Goal: Information Seeking & Learning: Compare options

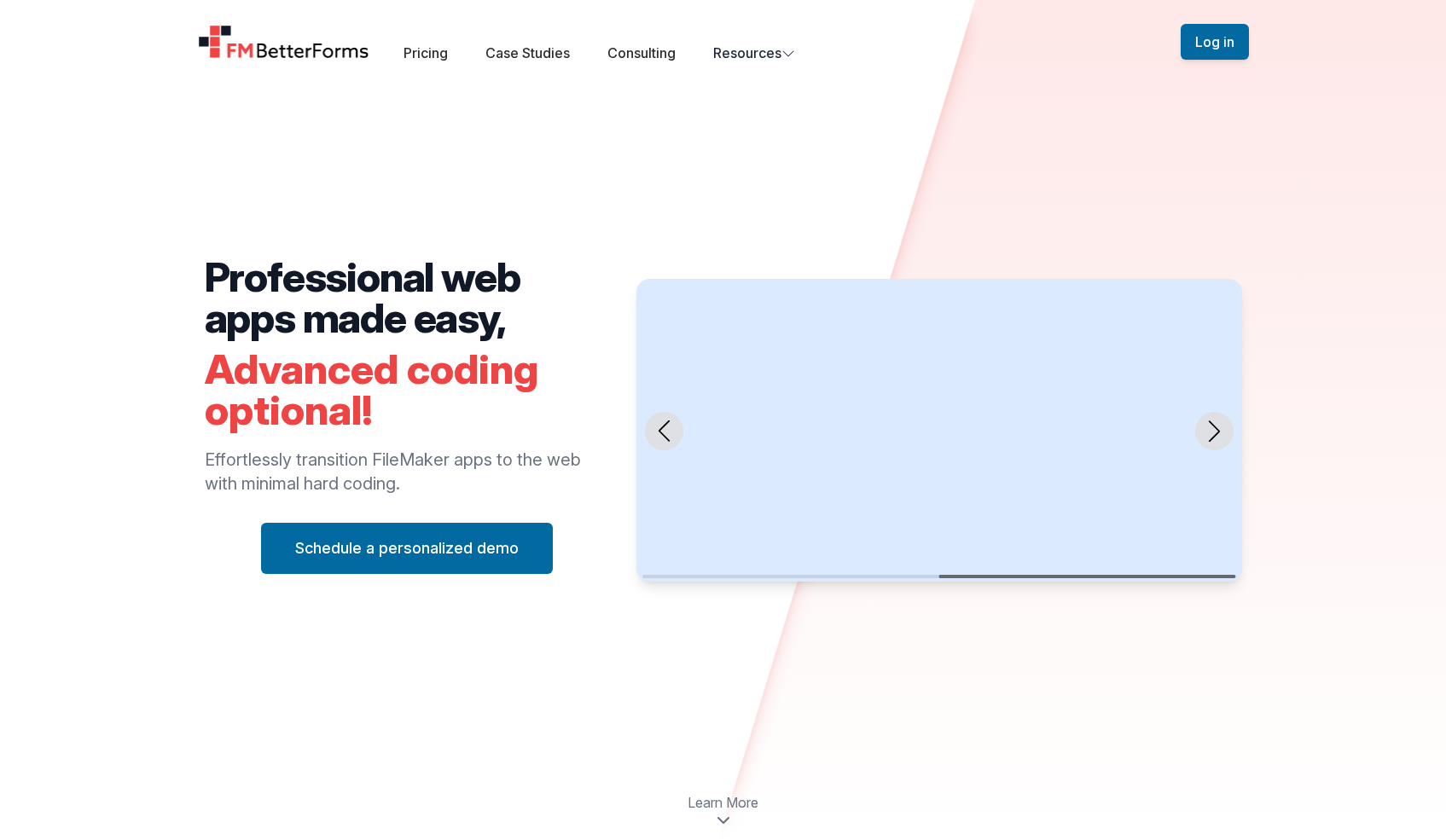
click at [458, 56] on div "Pricing Case Studies Consulting Resources" at bounding box center [599, 53] width 392 height 21
click at [442, 61] on div "Pricing Case Studies Consulting Resources" at bounding box center [599, 53] width 392 height 21
click at [442, 50] on link "Pricing" at bounding box center [426, 53] width 45 height 17
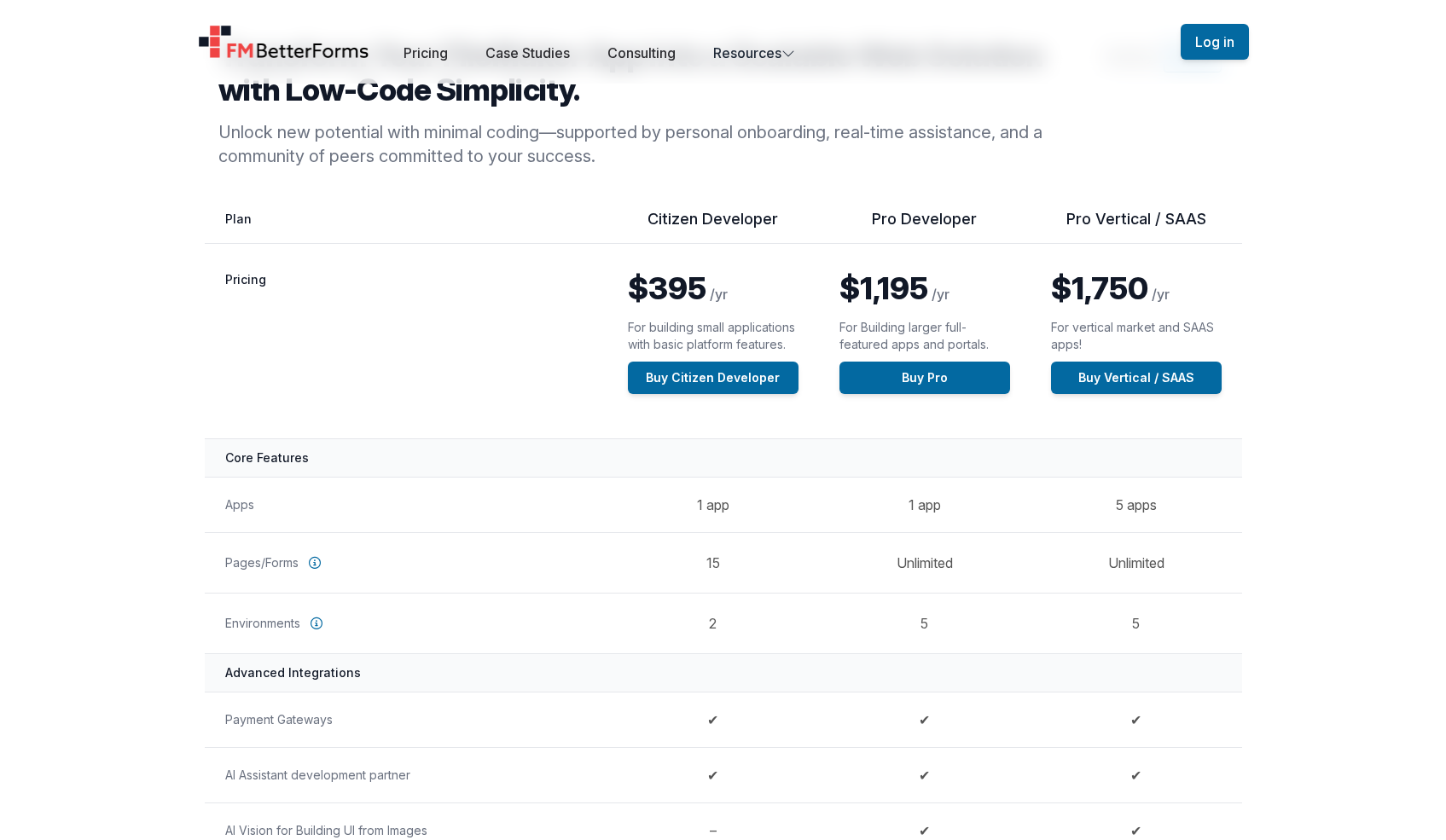
scroll to position [150, 0]
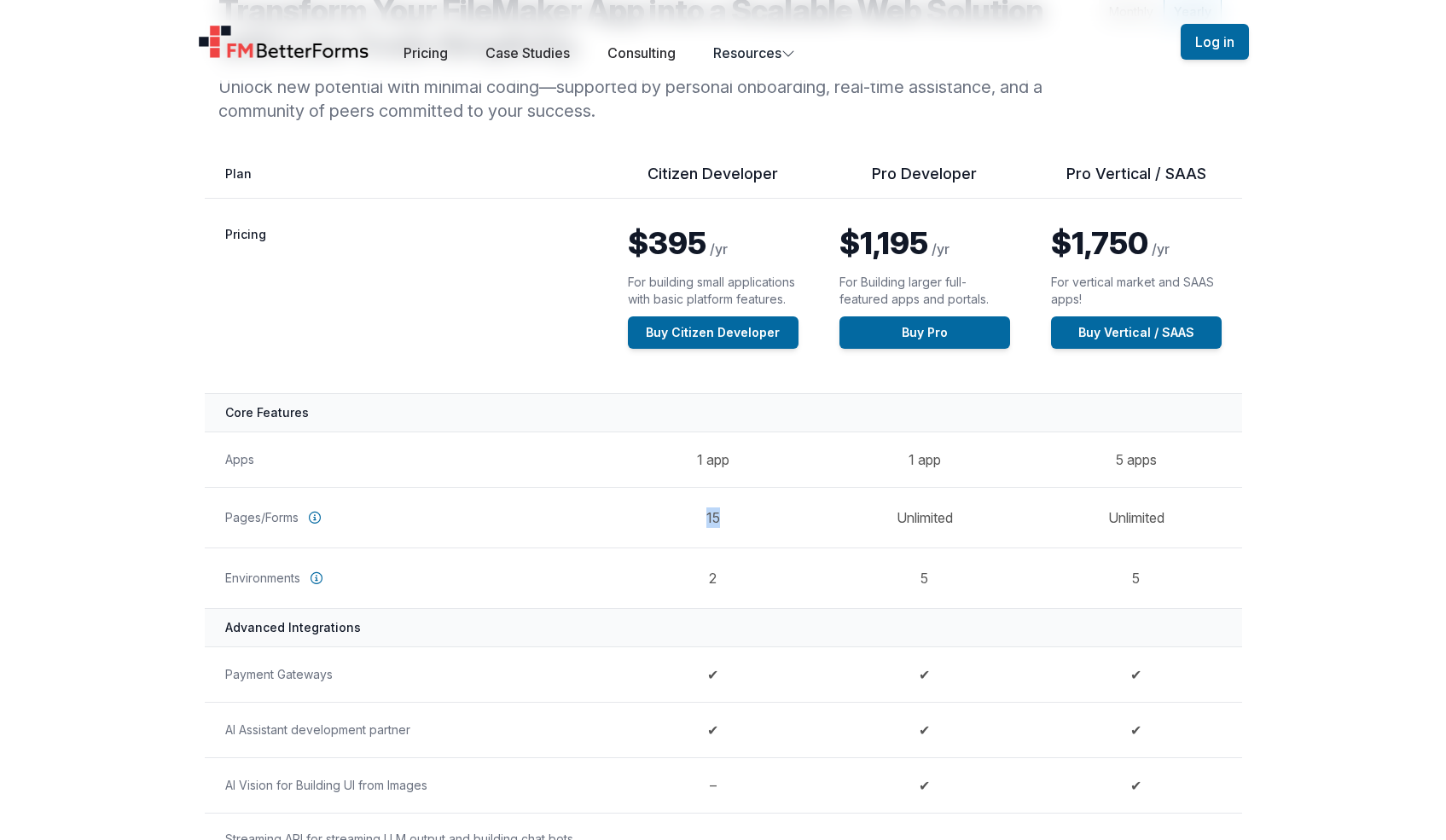
drag, startPoint x: 719, startPoint y: 528, endPoint x: 705, endPoint y: 518, distance: 17.2
click at [705, 518] on td "15" at bounding box center [713, 517] width 212 height 61
drag, startPoint x: 721, startPoint y: 583, endPoint x: 711, endPoint y: 581, distance: 10.2
click at [711, 581] on td "2" at bounding box center [713, 578] width 212 height 61
click at [712, 580] on td "2" at bounding box center [713, 578] width 212 height 61
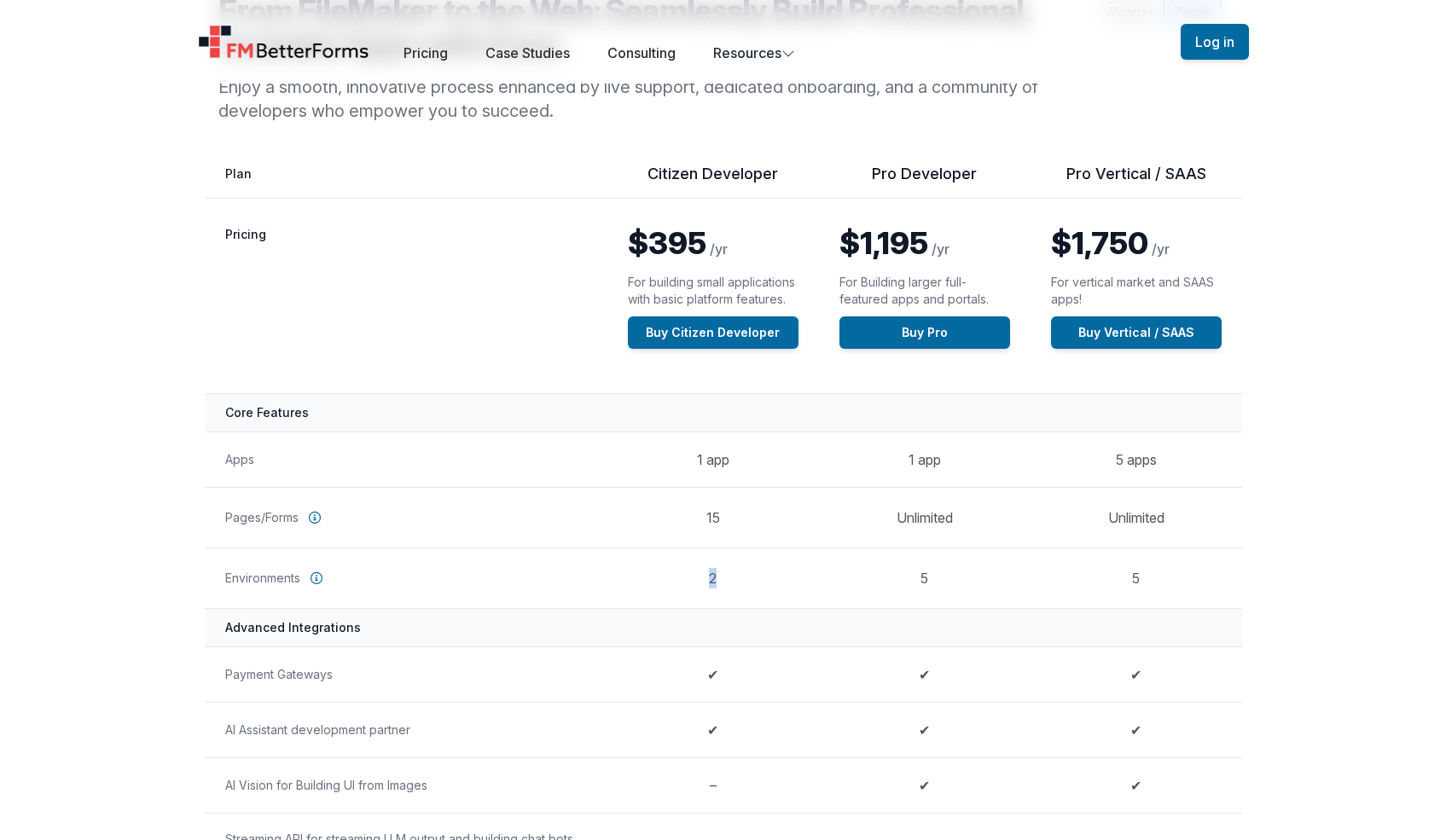
click at [712, 580] on td "2" at bounding box center [713, 578] width 212 height 61
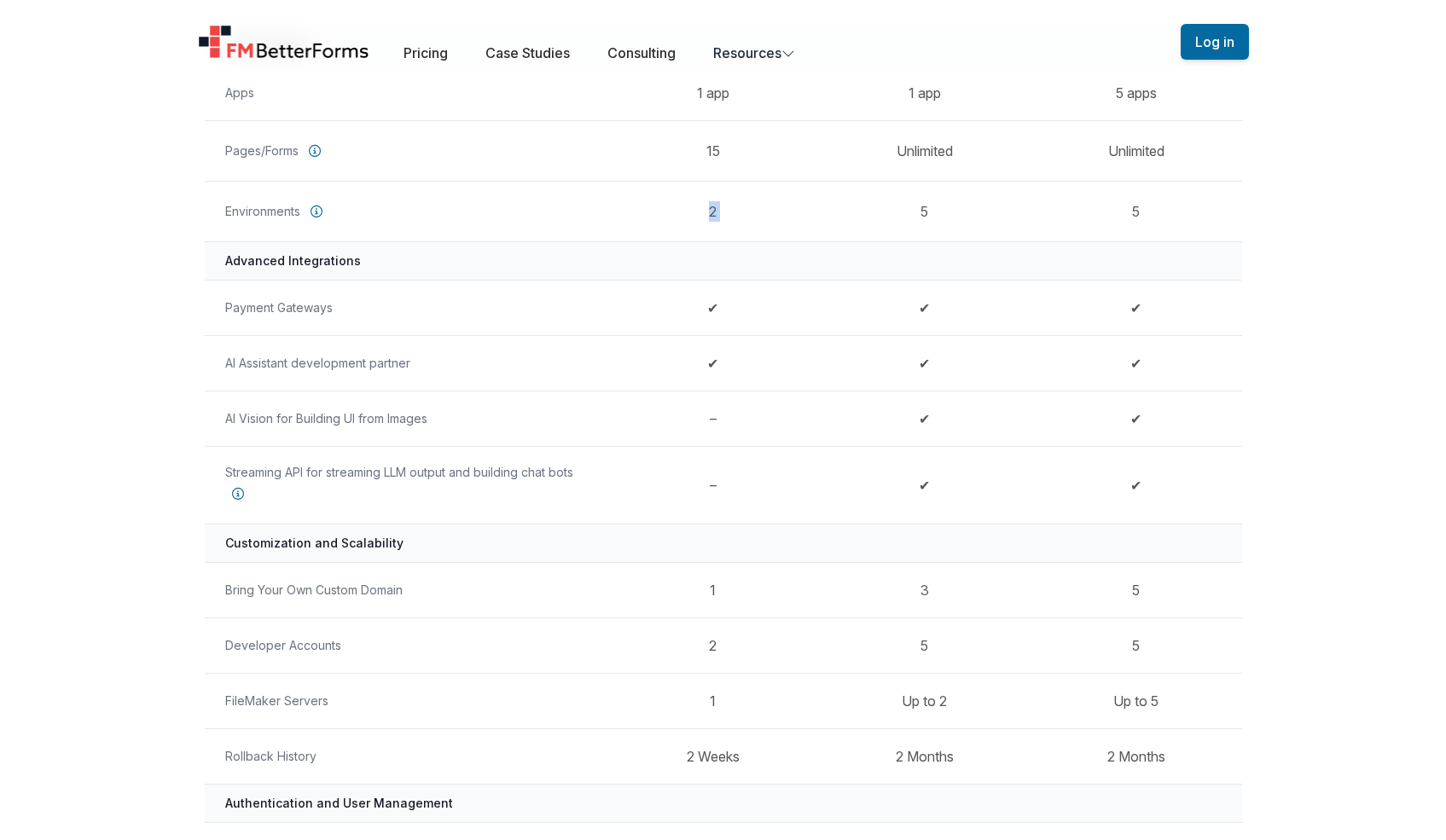
scroll to position [520, 0]
drag, startPoint x: 732, startPoint y: 693, endPoint x: 698, endPoint y: 690, distance: 34.1
click at [699, 690] on td "1" at bounding box center [713, 697] width 212 height 55
click at [713, 694] on td "1" at bounding box center [713, 697] width 212 height 55
click at [714, 694] on td "1" at bounding box center [713, 696] width 212 height 55
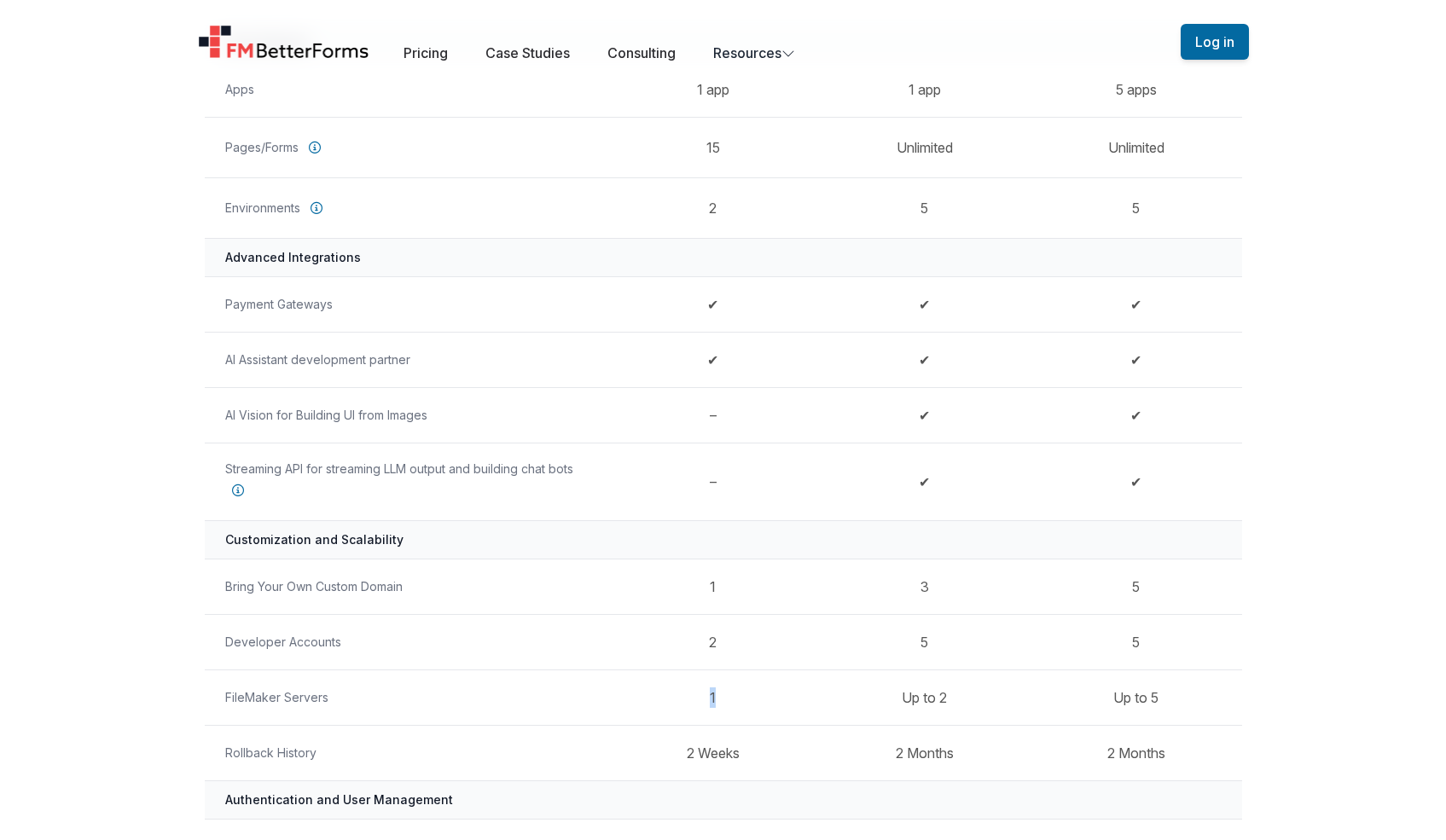
scroll to position [523, 0]
click at [714, 694] on td "1" at bounding box center [713, 694] width 212 height 55
click at [698, 757] on td "2 Weeks" at bounding box center [713, 749] width 212 height 55
click at [697, 755] on td "2 Weeks" at bounding box center [713, 749] width 212 height 55
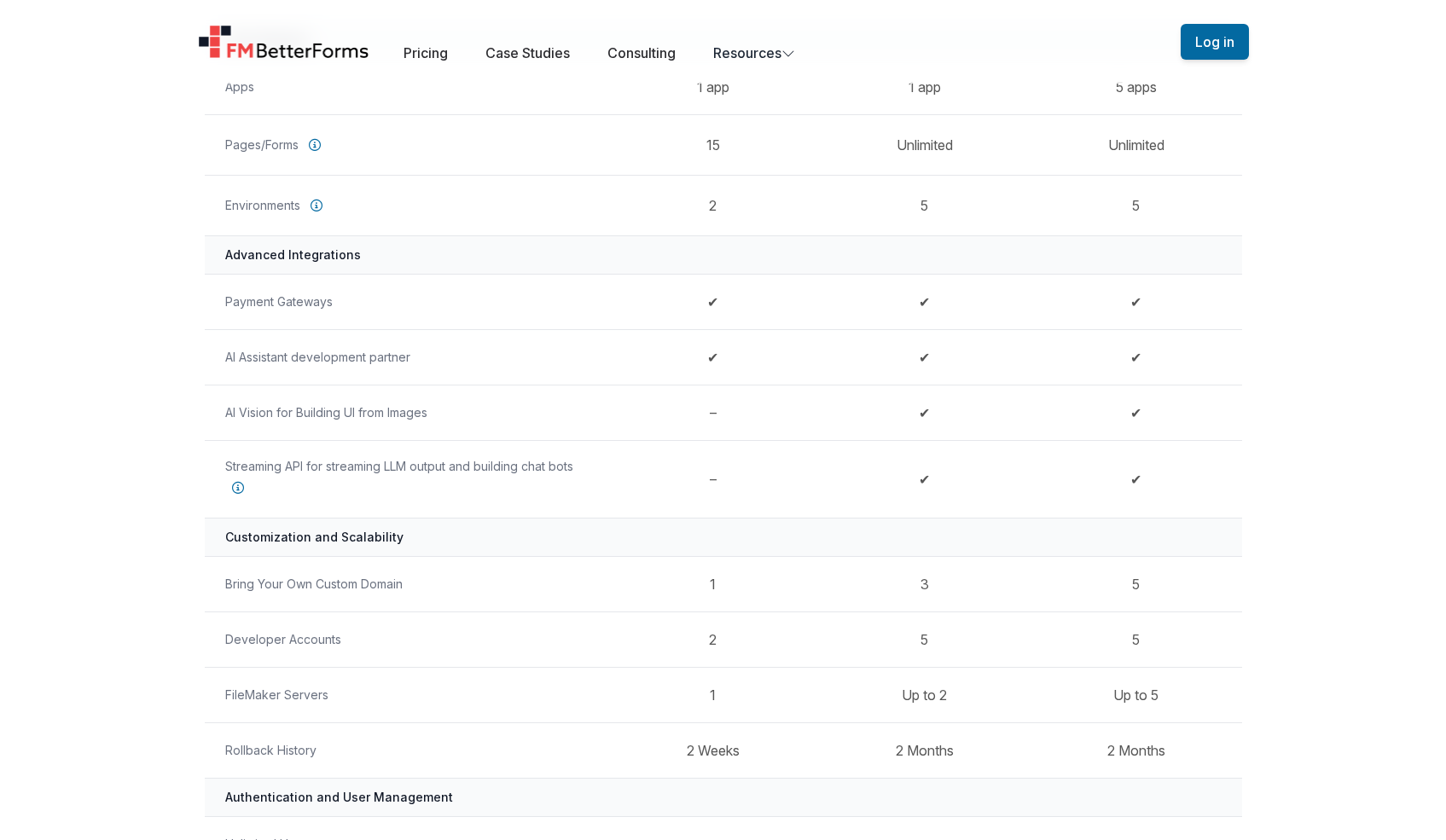
click at [697, 754] on td "2 Weeks" at bounding box center [713, 749] width 212 height 55
click at [696, 753] on td "2 Weeks" at bounding box center [713, 749] width 212 height 55
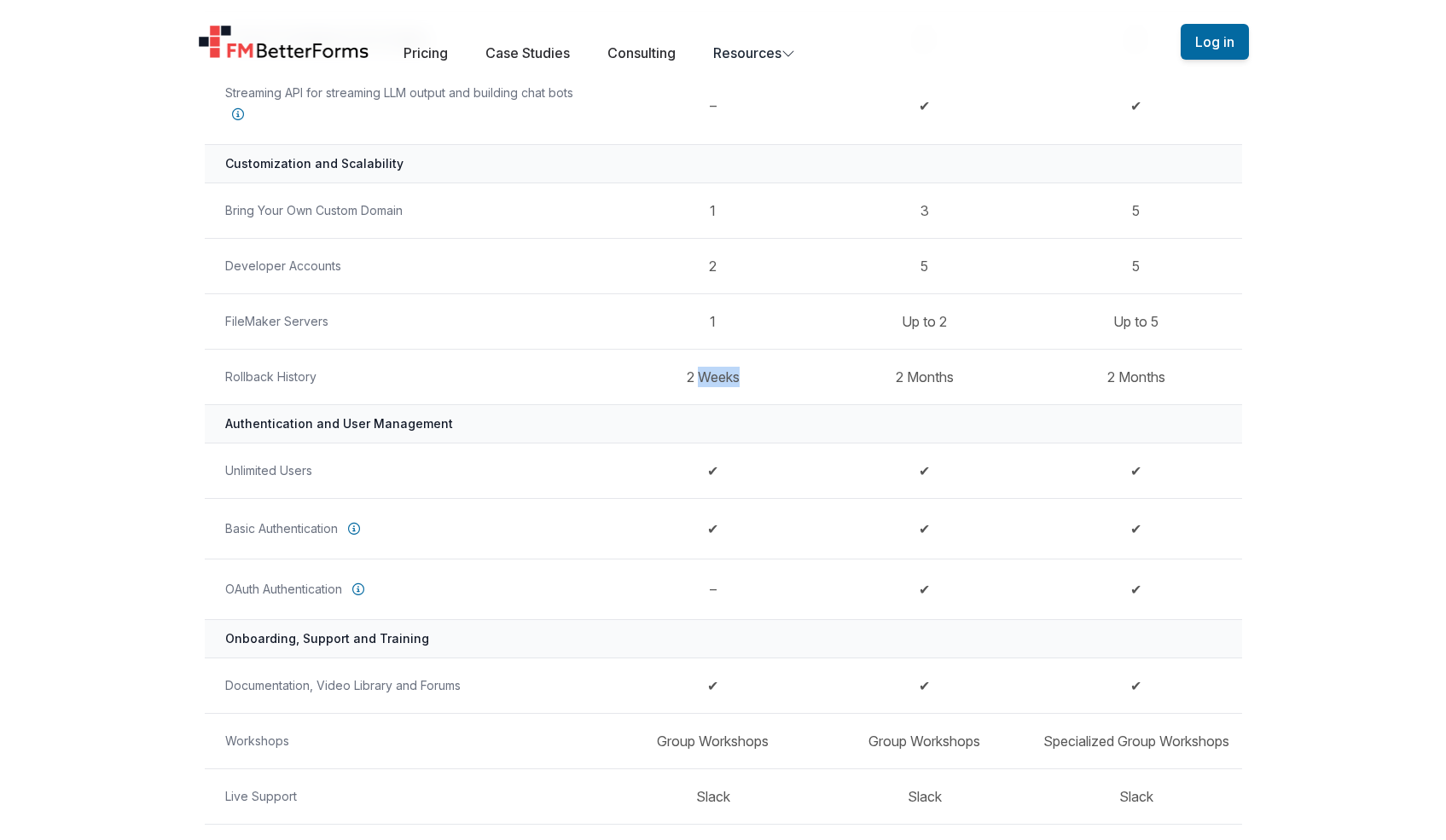
scroll to position [1108, 0]
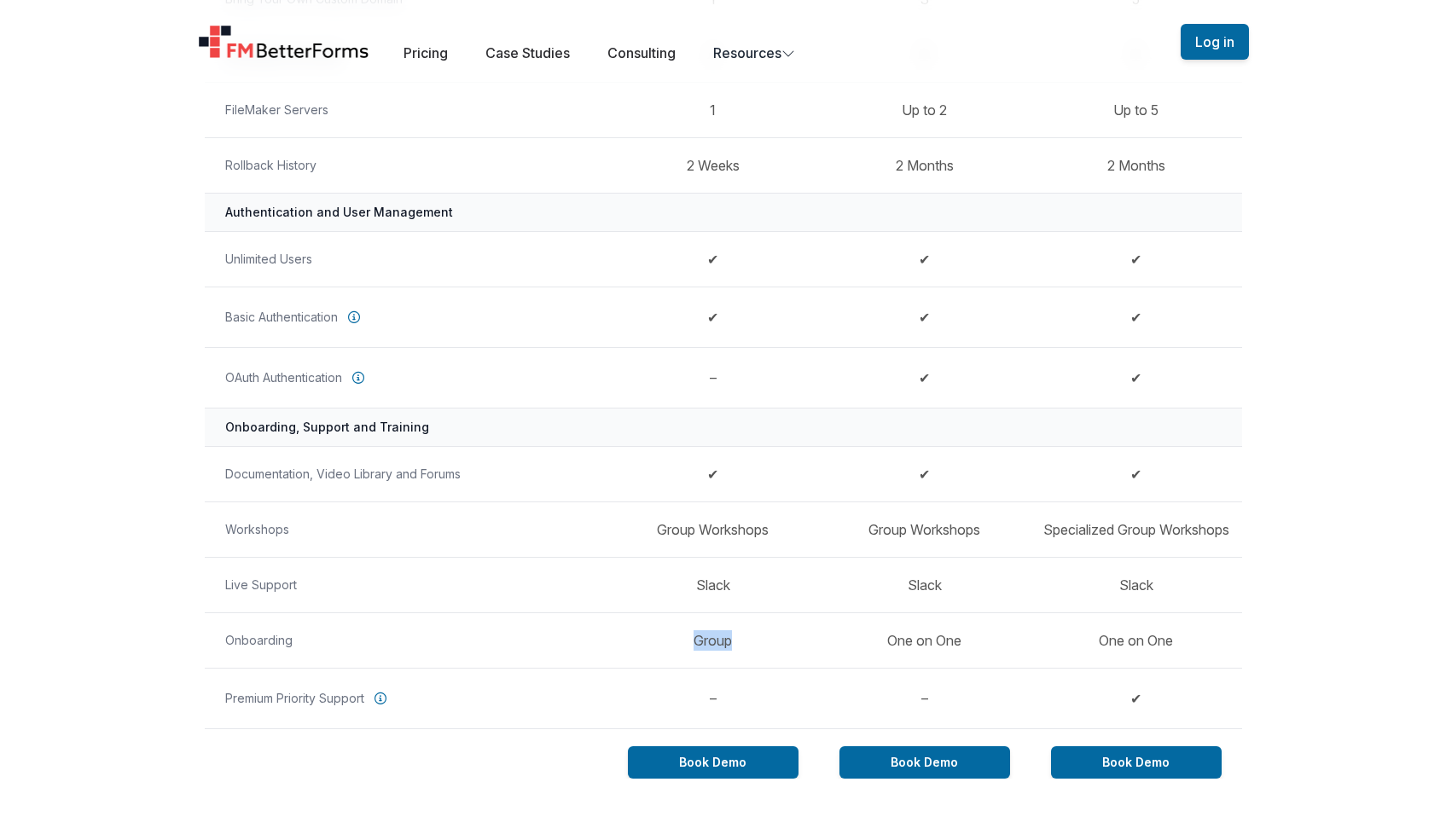
drag, startPoint x: 727, startPoint y: 649, endPoint x: 663, endPoint y: 626, distance: 68.0
click at [653, 630] on td "Group" at bounding box center [713, 639] width 212 height 55
click at [710, 579] on td "Slack" at bounding box center [713, 584] width 212 height 55
click at [709, 530] on td "Group Workshops" at bounding box center [713, 528] width 212 height 55
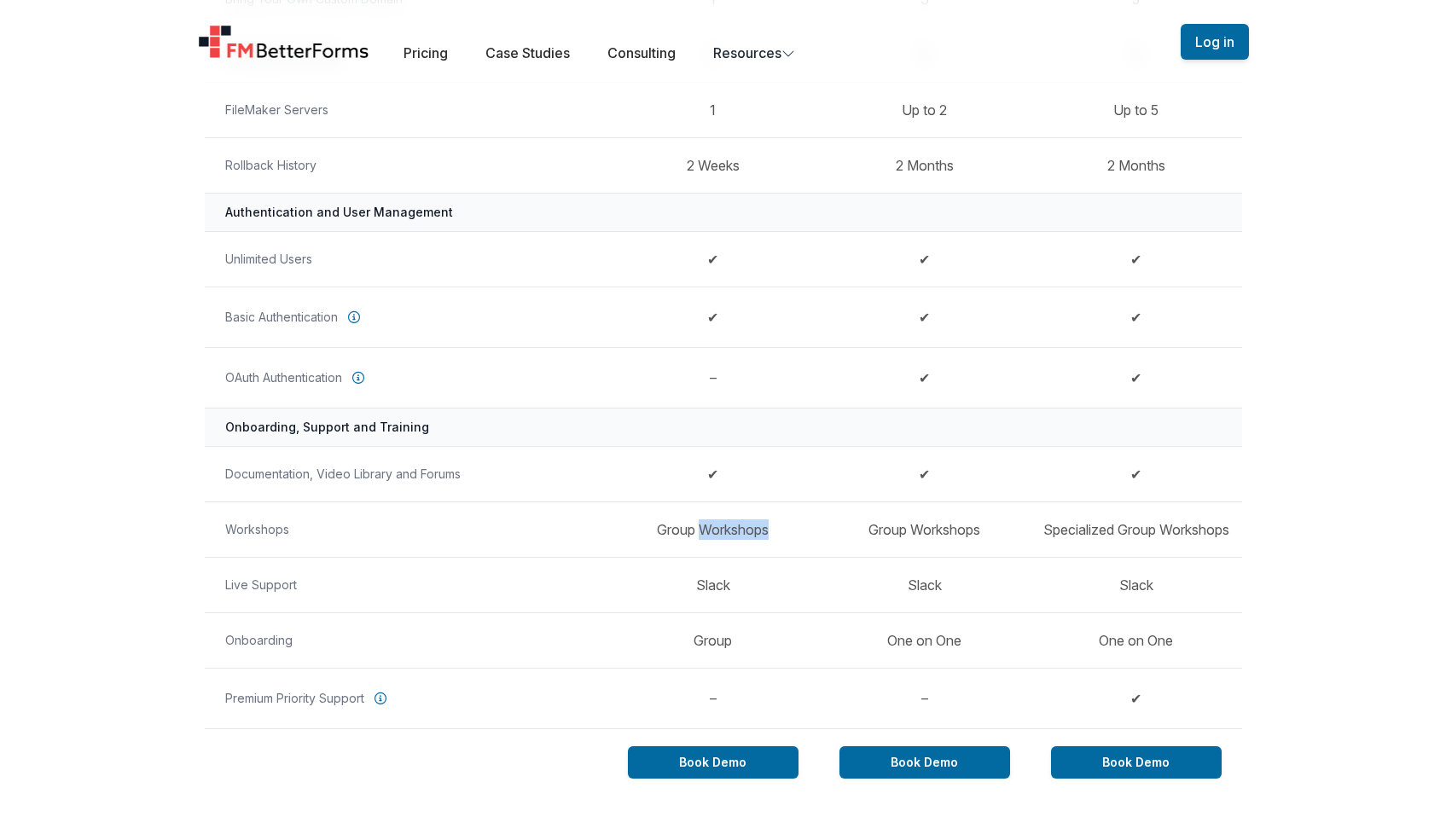
click at [709, 530] on td "Group Workshops" at bounding box center [713, 528] width 212 height 55
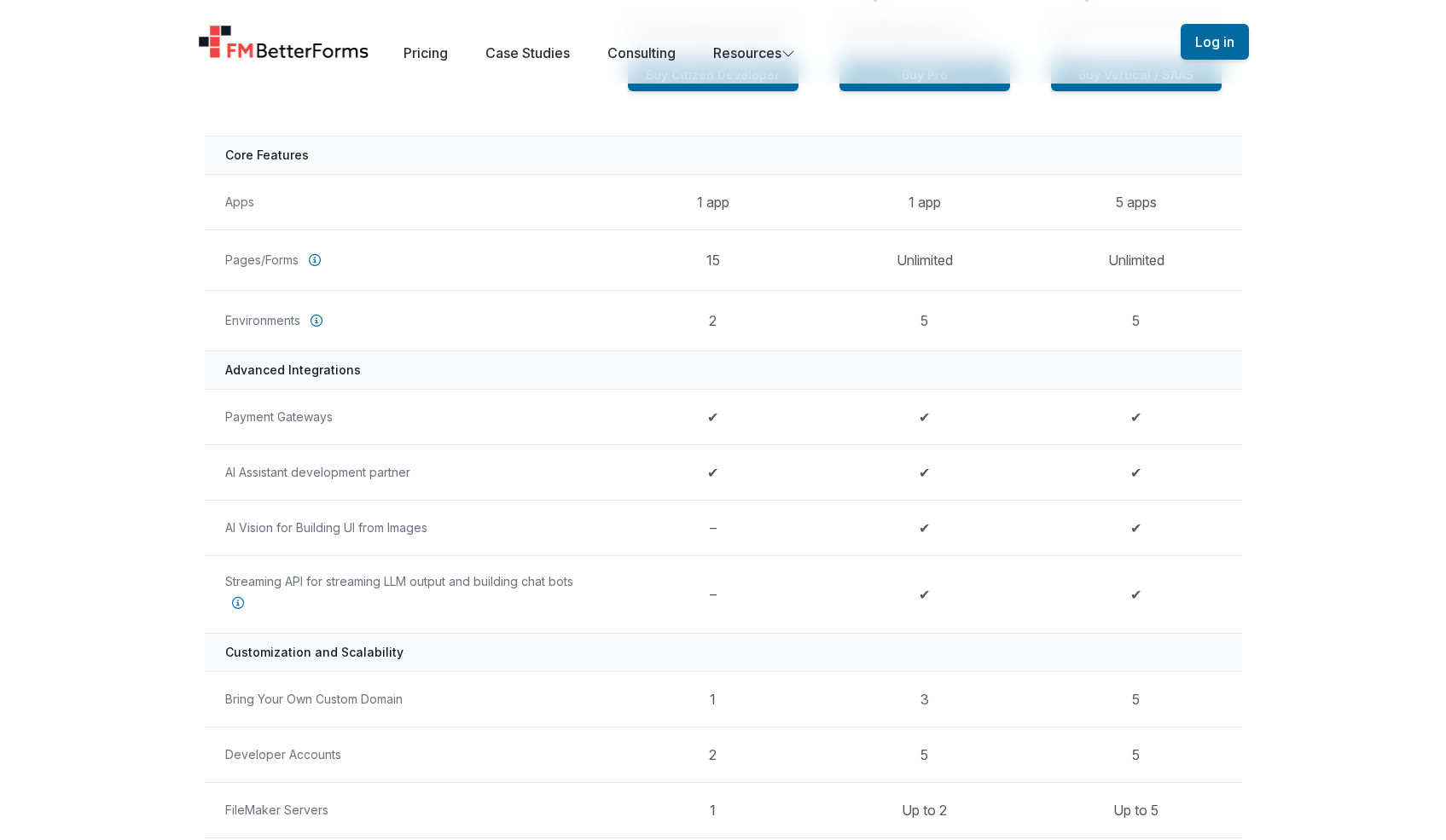
scroll to position [195, 0]
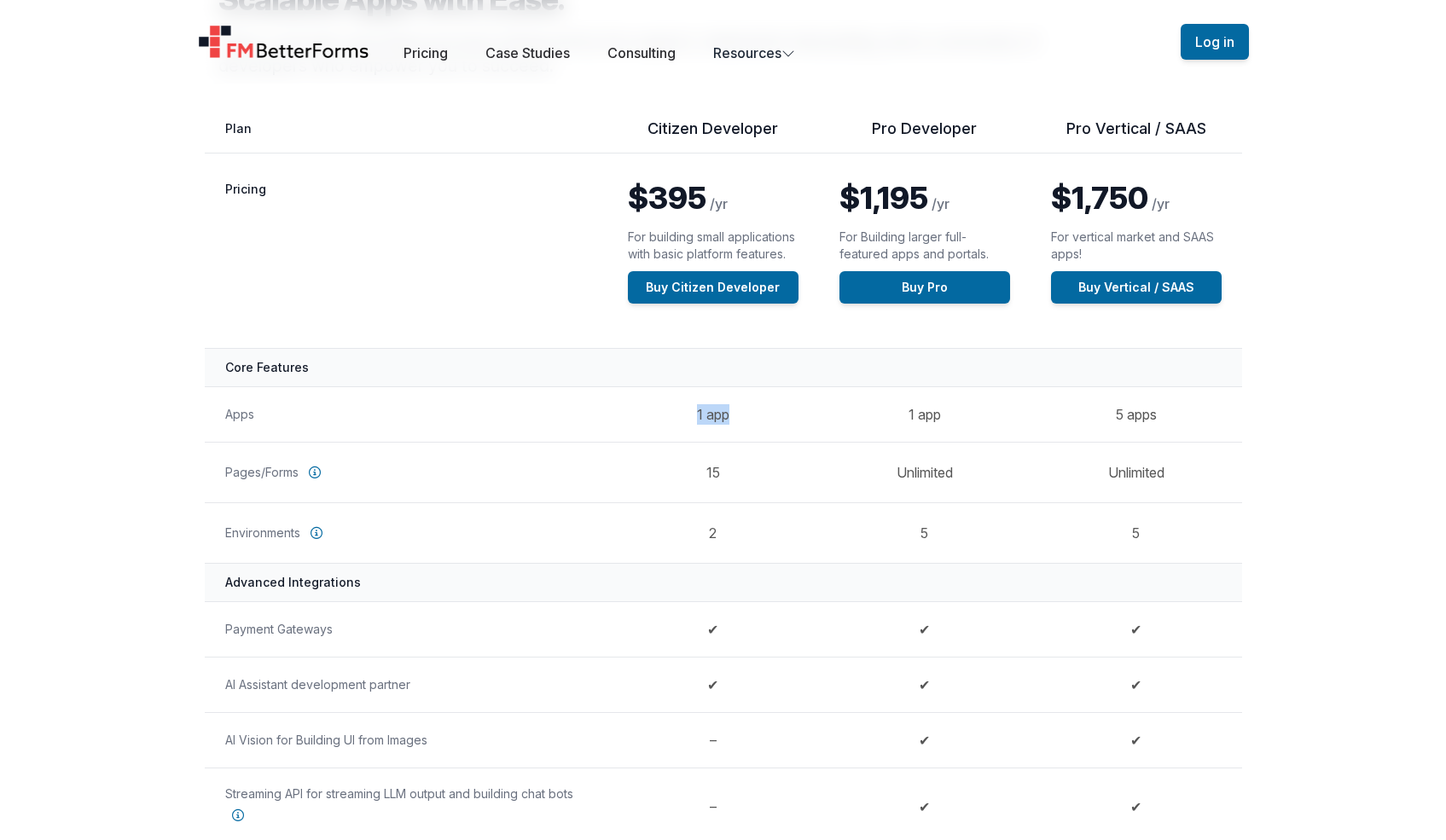
drag, startPoint x: 672, startPoint y: 412, endPoint x: 759, endPoint y: 408, distance: 87.1
click at [759, 408] on td "1 app" at bounding box center [713, 413] width 212 height 55
drag, startPoint x: 913, startPoint y: 408, endPoint x: 948, endPoint y: 416, distance: 35.9
click at [948, 416] on td "1 app" at bounding box center [924, 413] width 212 height 55
click at [709, 472] on td "15" at bounding box center [713, 471] width 212 height 61
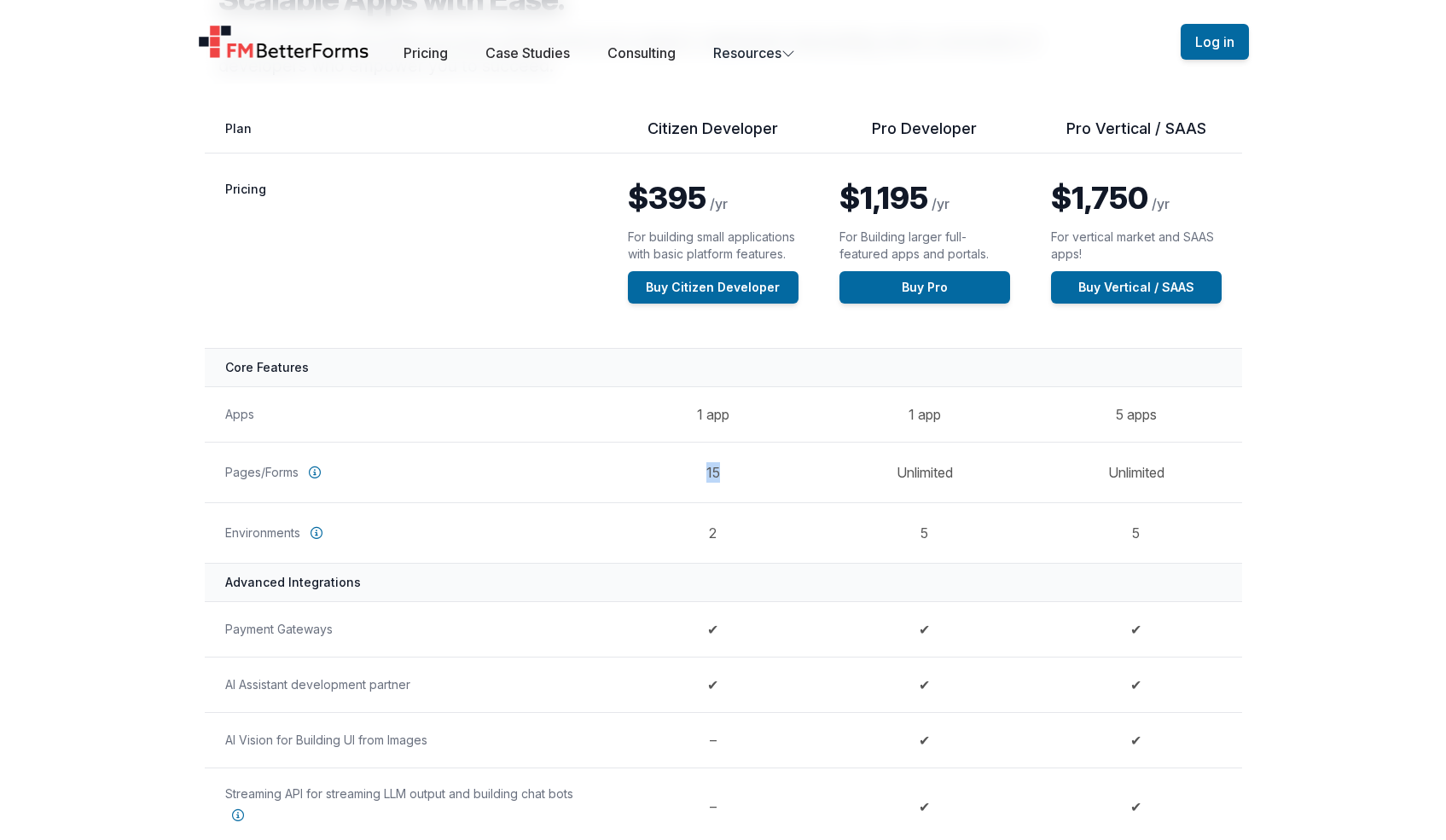
drag, startPoint x: 703, startPoint y: 471, endPoint x: 742, endPoint y: 471, distance: 39.0
click at [742, 471] on td "15" at bounding box center [713, 471] width 212 height 61
click at [899, 470] on td "Unlimited" at bounding box center [924, 471] width 212 height 61
click at [899, 471] on td "Unlimited" at bounding box center [924, 471] width 212 height 61
click at [709, 470] on td "15" at bounding box center [713, 471] width 212 height 61
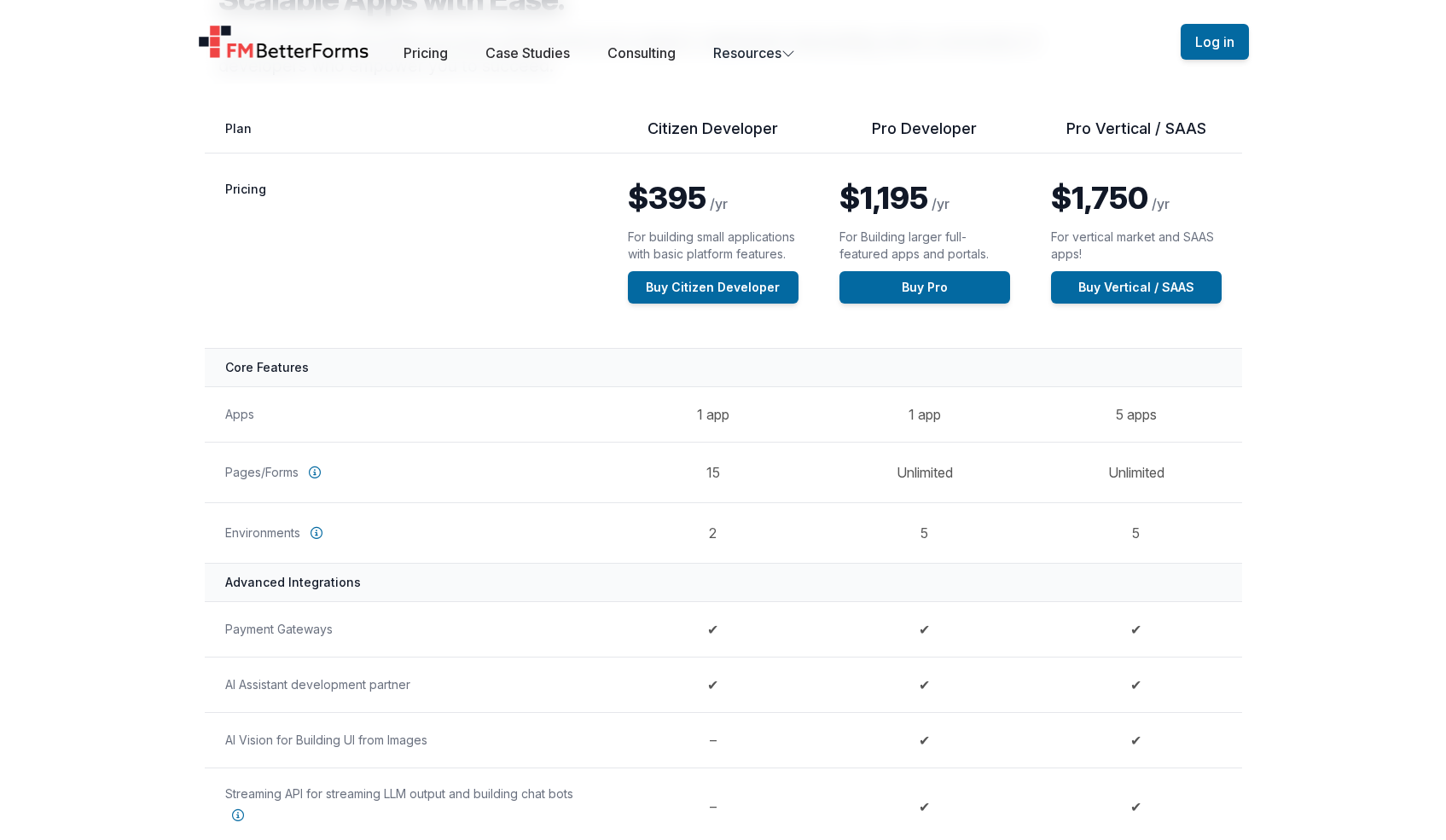
click at [709, 469] on td "15" at bounding box center [713, 471] width 212 height 61
click at [931, 473] on td "Unlimited" at bounding box center [924, 471] width 212 height 61
click at [710, 530] on td "2" at bounding box center [713, 532] width 212 height 61
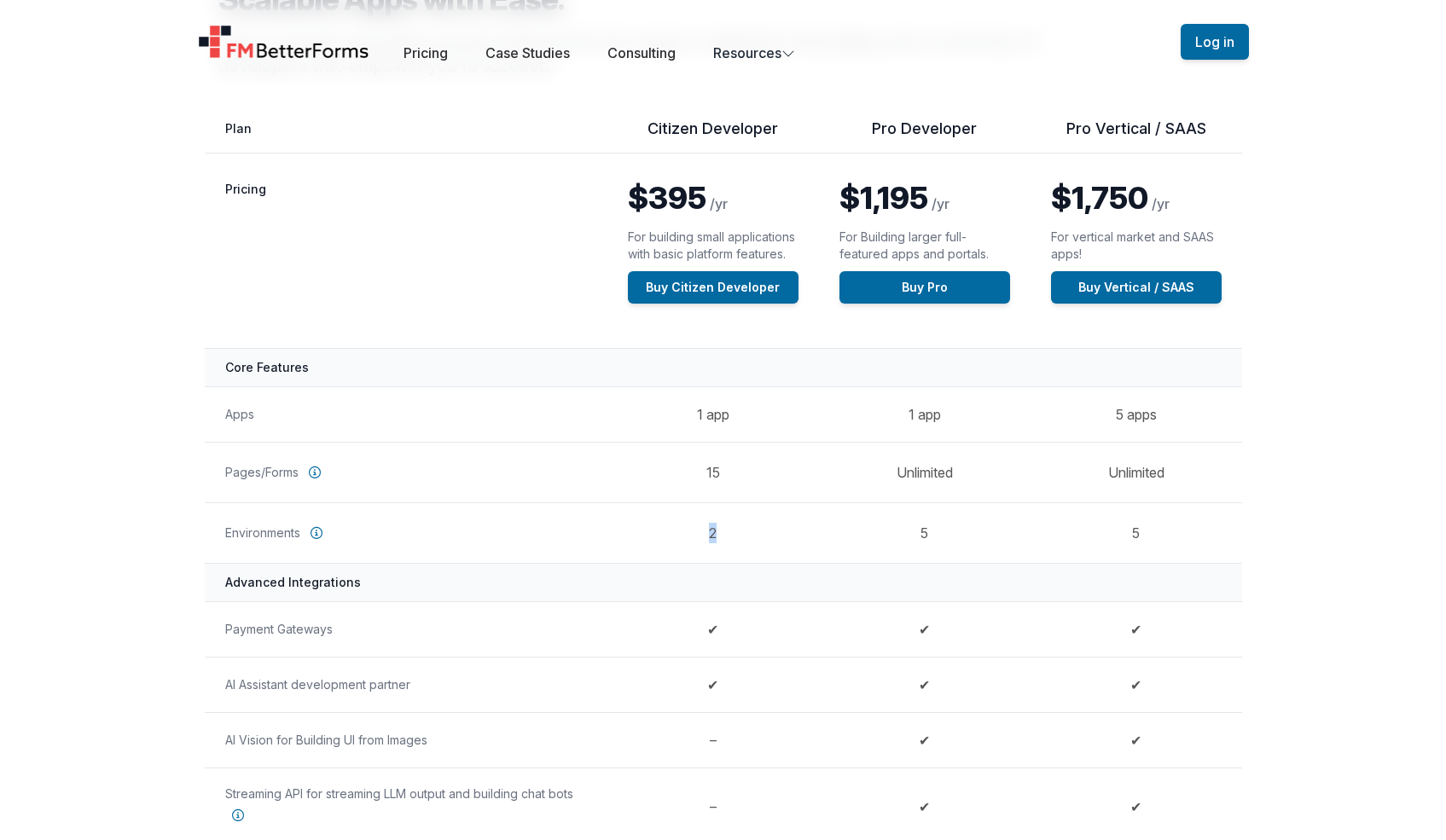
drag, startPoint x: 709, startPoint y: 535, endPoint x: 719, endPoint y: 535, distance: 10.0
click at [719, 535] on td "2" at bounding box center [713, 532] width 212 height 61
click at [723, 531] on td "2" at bounding box center [713, 532] width 212 height 61
click at [703, 534] on td "2" at bounding box center [713, 532] width 212 height 61
click at [705, 534] on td "2" at bounding box center [713, 532] width 212 height 61
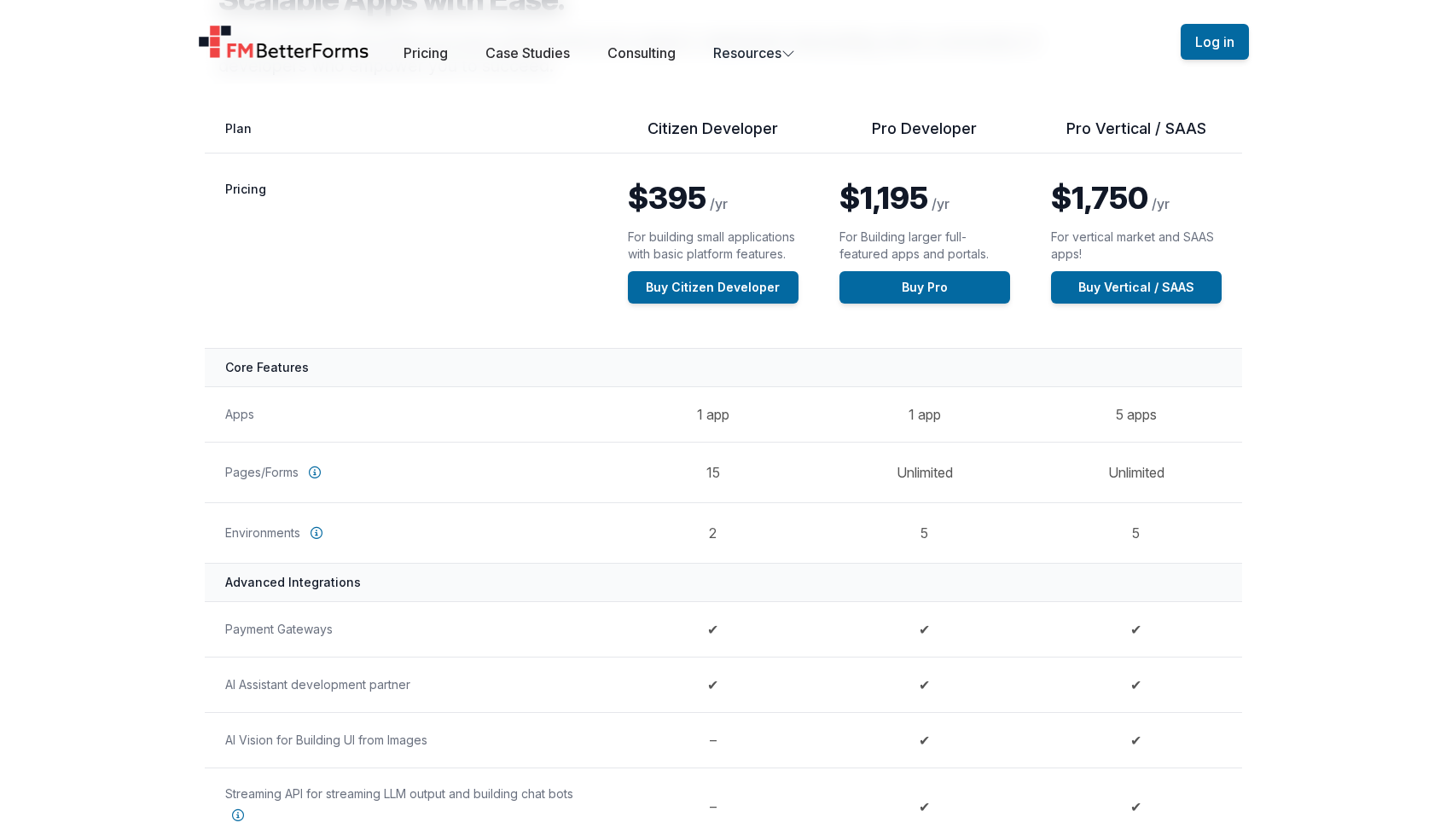
click at [713, 534] on td "2" at bounding box center [713, 532] width 212 height 61
click at [712, 533] on td "2" at bounding box center [713, 532] width 212 height 61
click at [738, 547] on td "2" at bounding box center [713, 532] width 212 height 61
click at [691, 537] on td "2" at bounding box center [713, 532] width 212 height 61
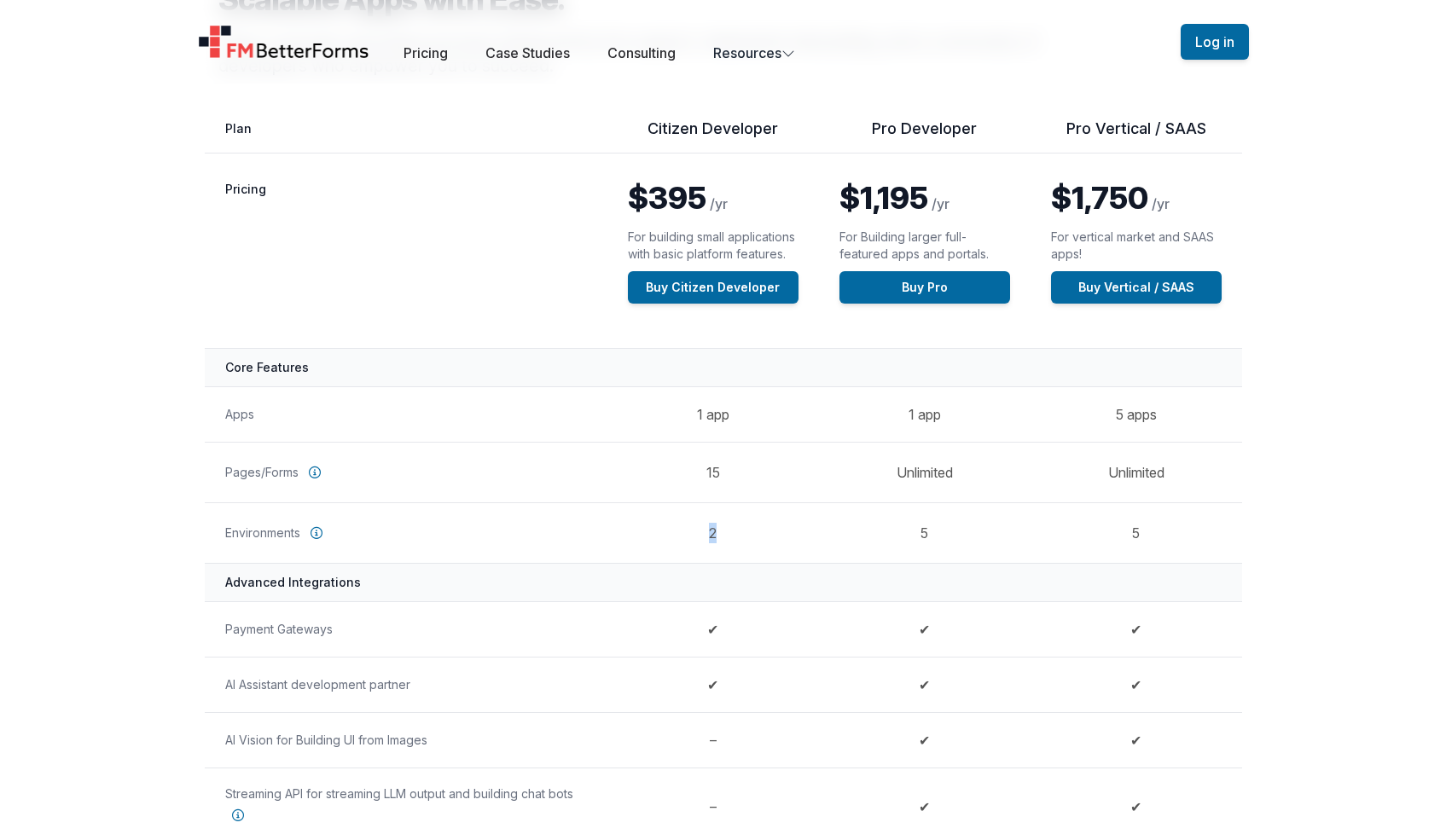
click at [737, 529] on td "2" at bounding box center [713, 532] width 212 height 61
click at [738, 529] on td "2" at bounding box center [713, 532] width 212 height 61
click at [717, 539] on td "2" at bounding box center [713, 532] width 212 height 61
click at [716, 539] on td "2" at bounding box center [713, 532] width 212 height 61
click at [714, 539] on td "2" at bounding box center [713, 532] width 212 height 61
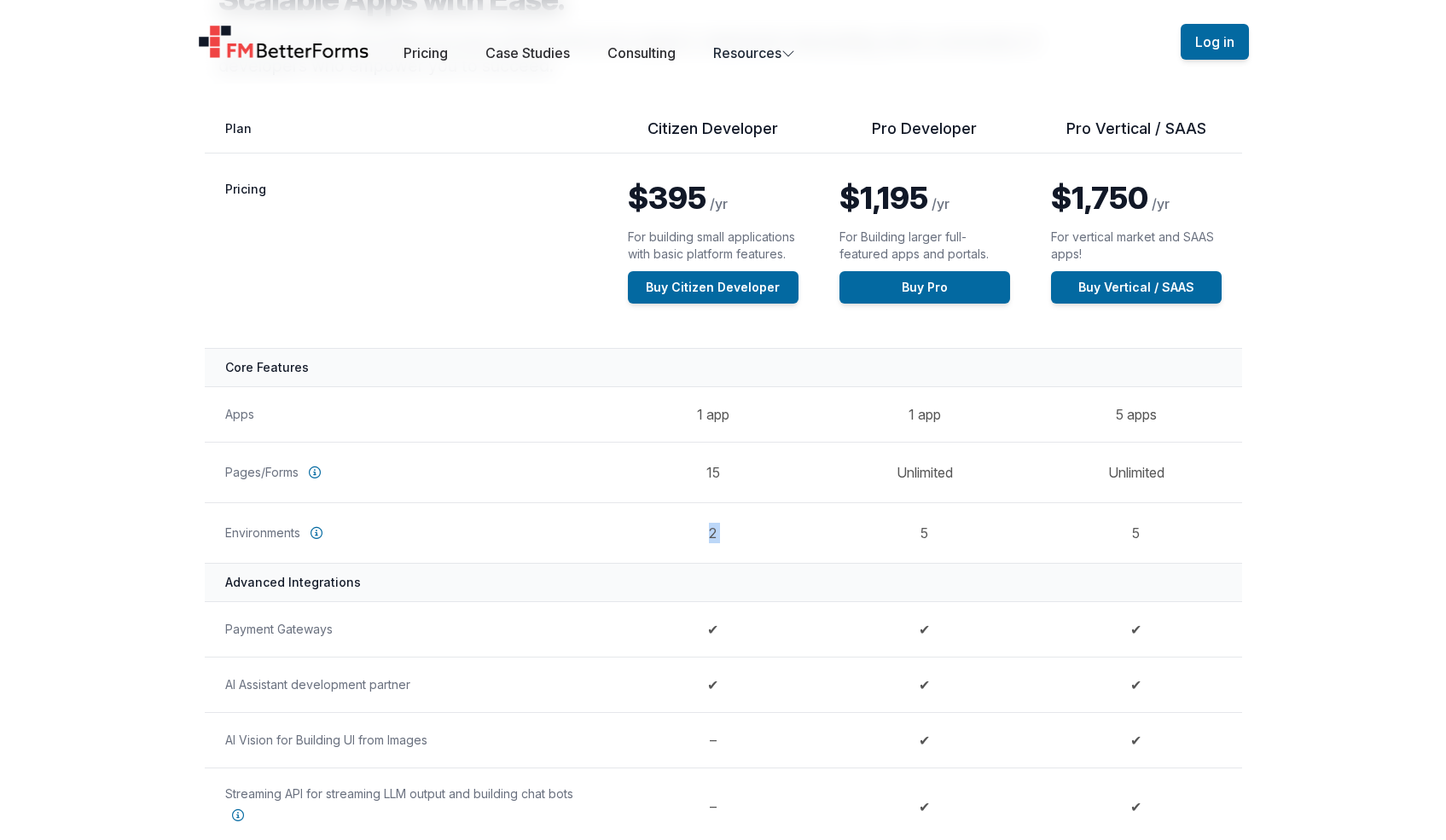
click at [718, 533] on td "2" at bounding box center [713, 532] width 212 height 61
click at [928, 538] on td "5" at bounding box center [924, 532] width 212 height 61
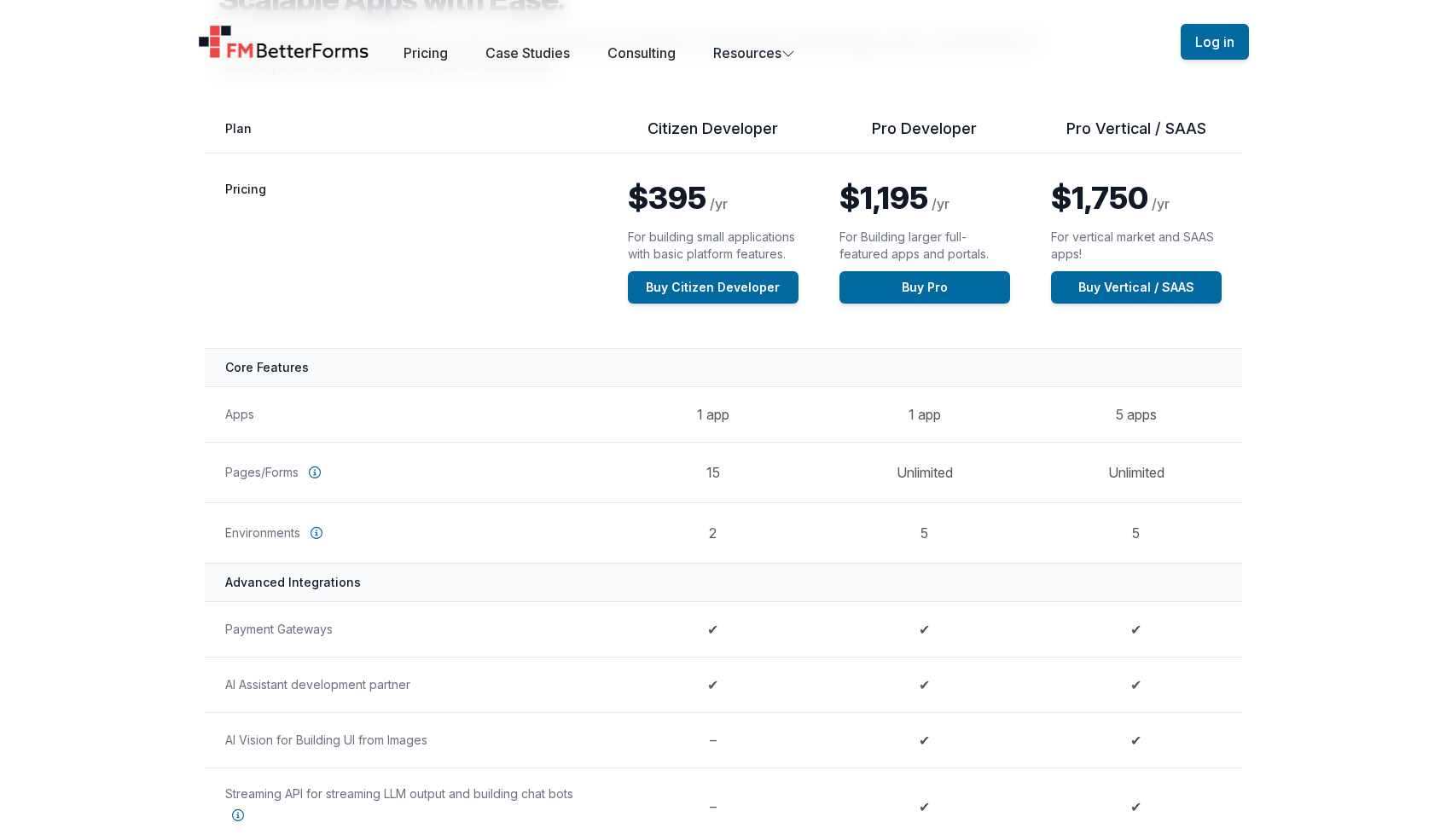
click at [921, 525] on td "5" at bounding box center [924, 532] width 212 height 61
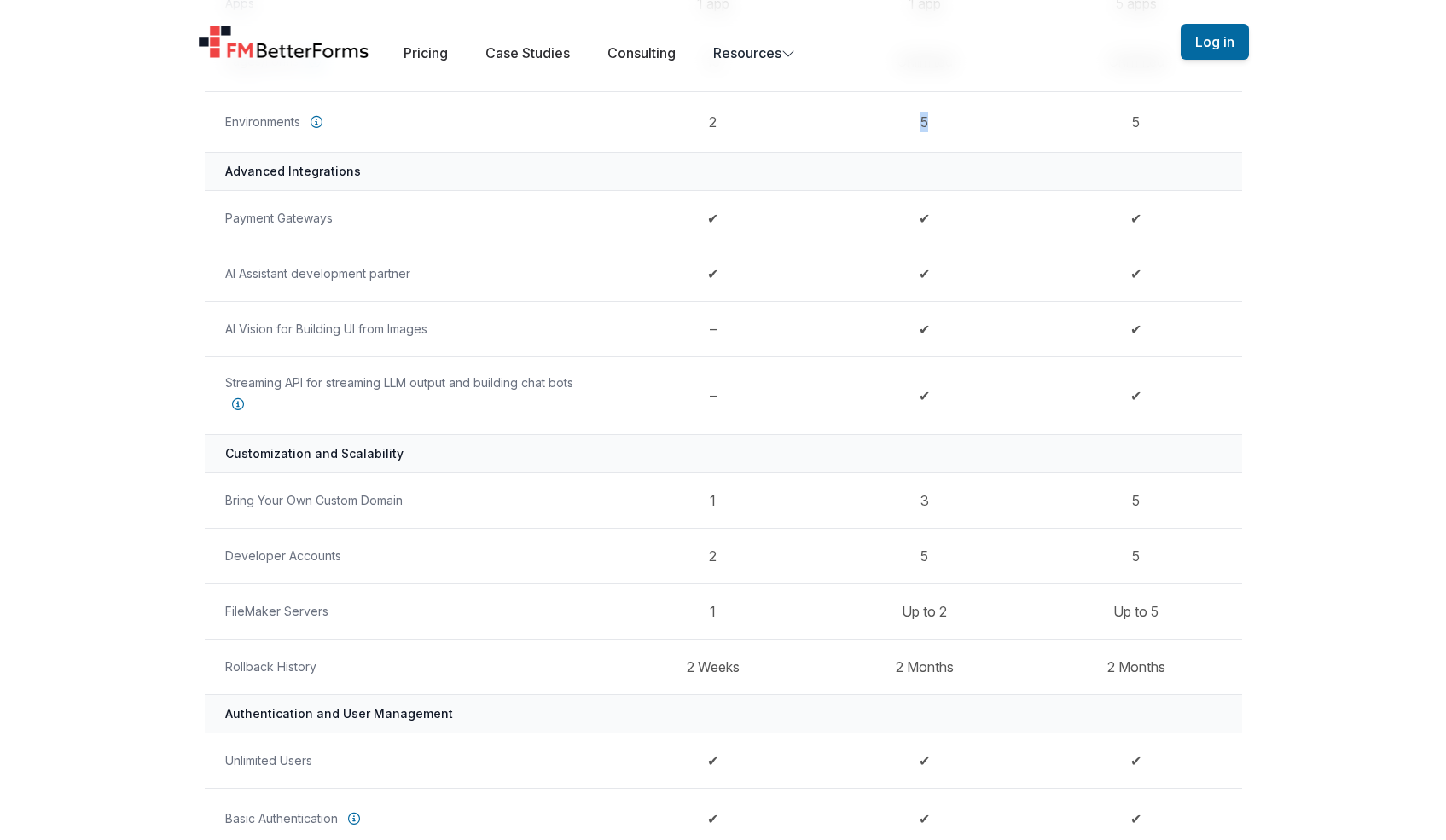
scroll to position [609, 0]
click at [934, 663] on td "2 Months" at bounding box center [924, 664] width 212 height 55
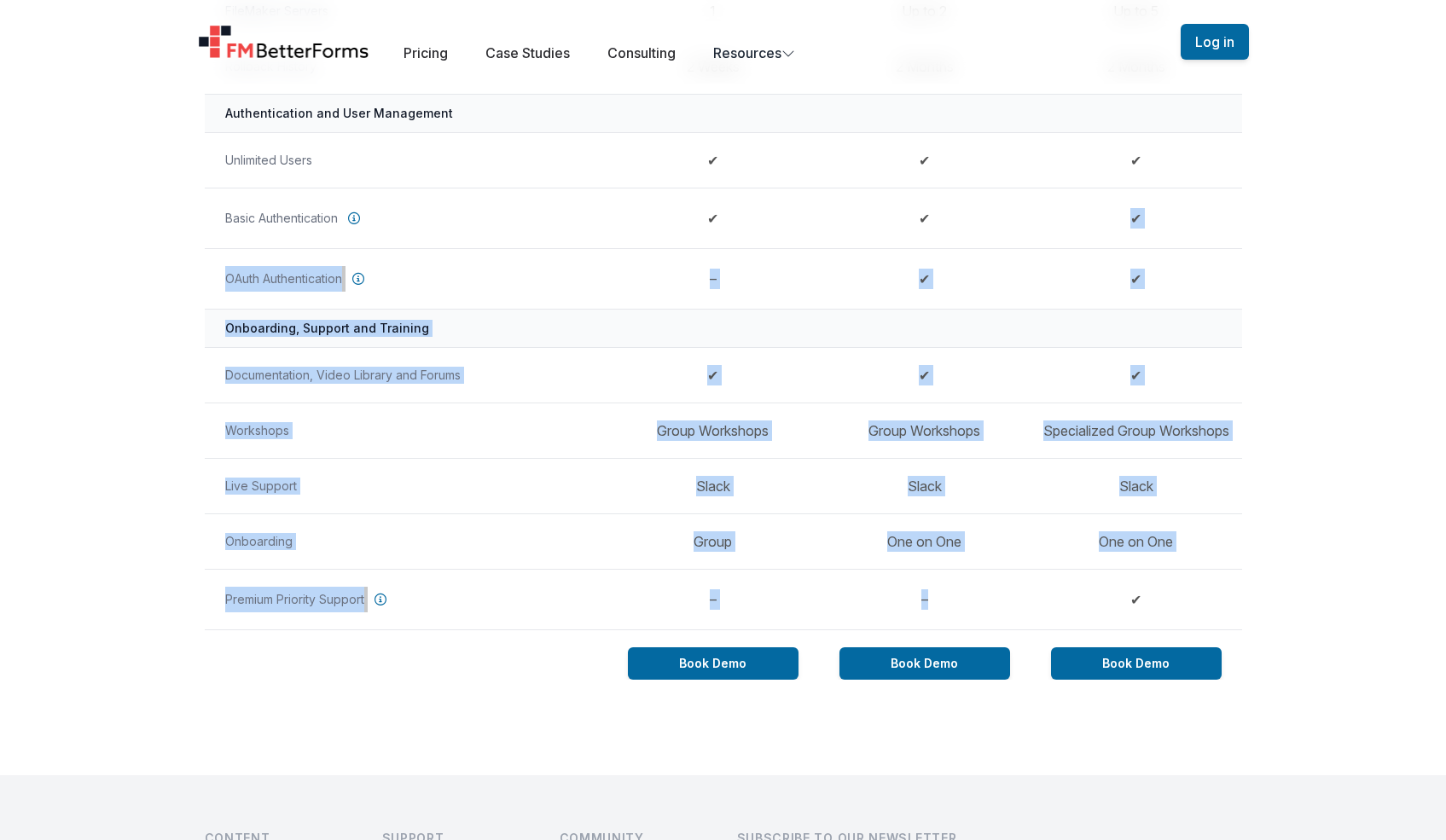
drag, startPoint x: 936, startPoint y: 621, endPoint x: 891, endPoint y: 248, distance: 375.7
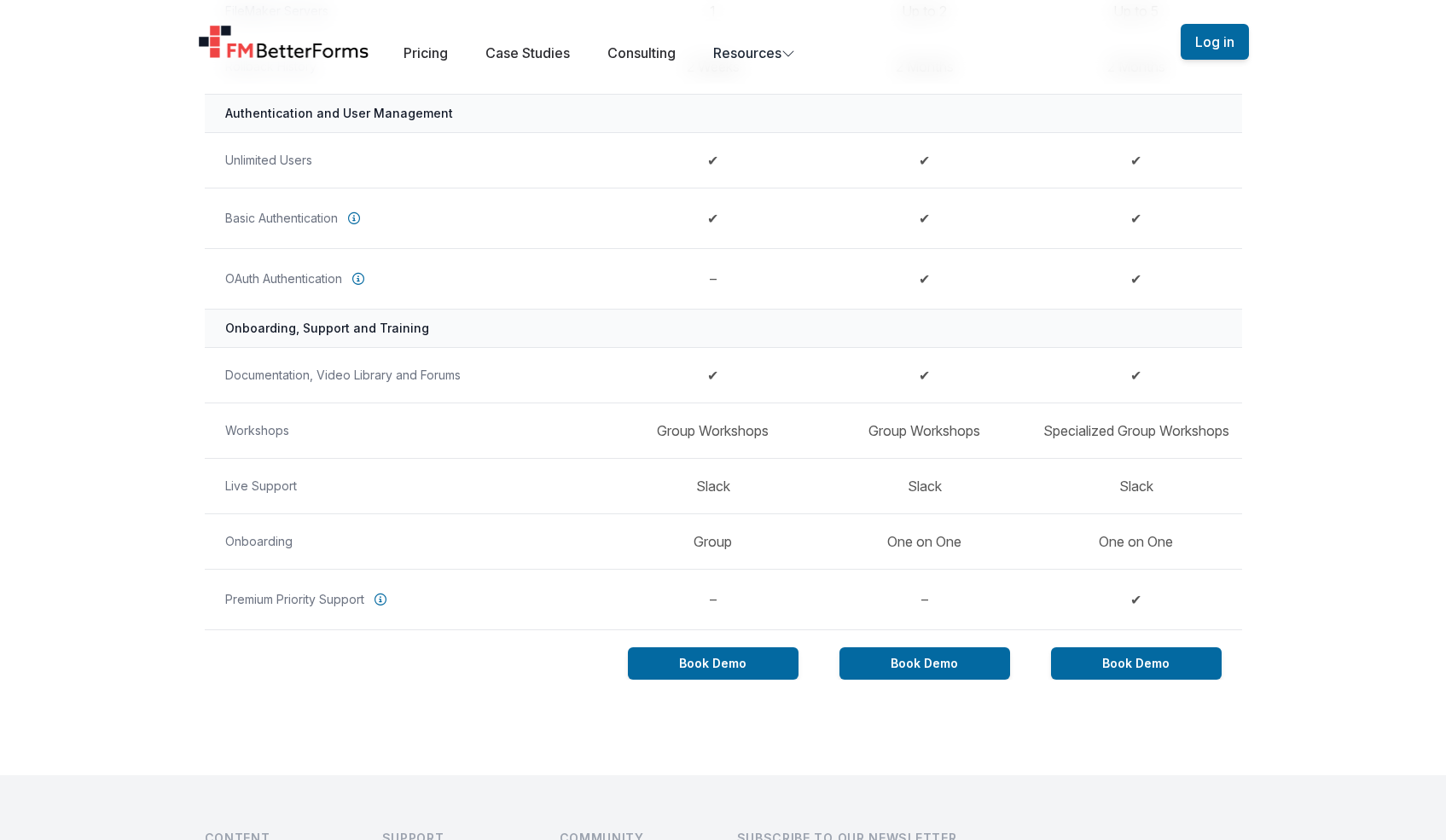
click at [926, 406] on td "Group Workshops" at bounding box center [924, 429] width 212 height 55
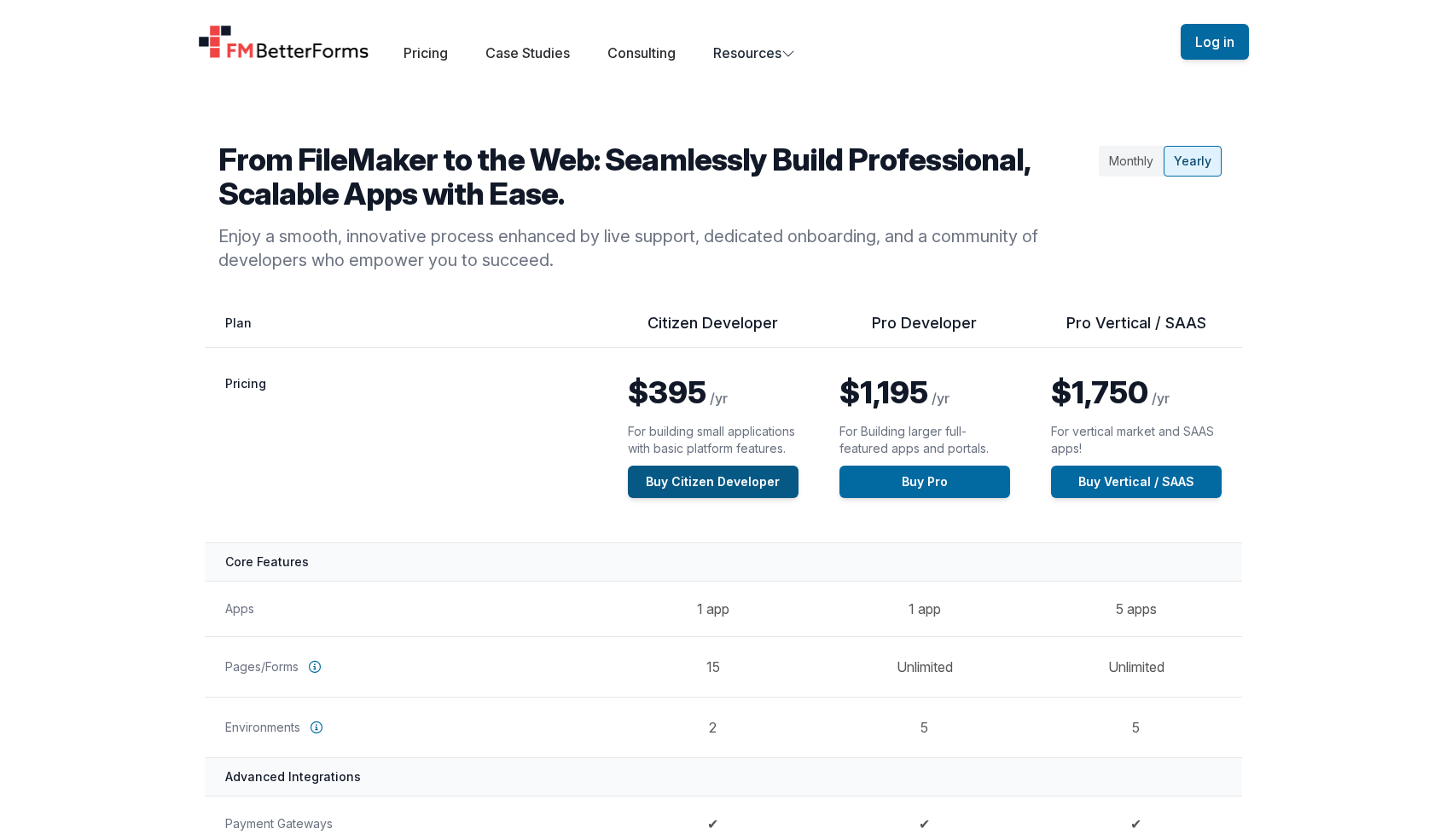
scroll to position [0, 0]
click at [1131, 154] on div "Monthly" at bounding box center [1130, 161] width 64 height 31
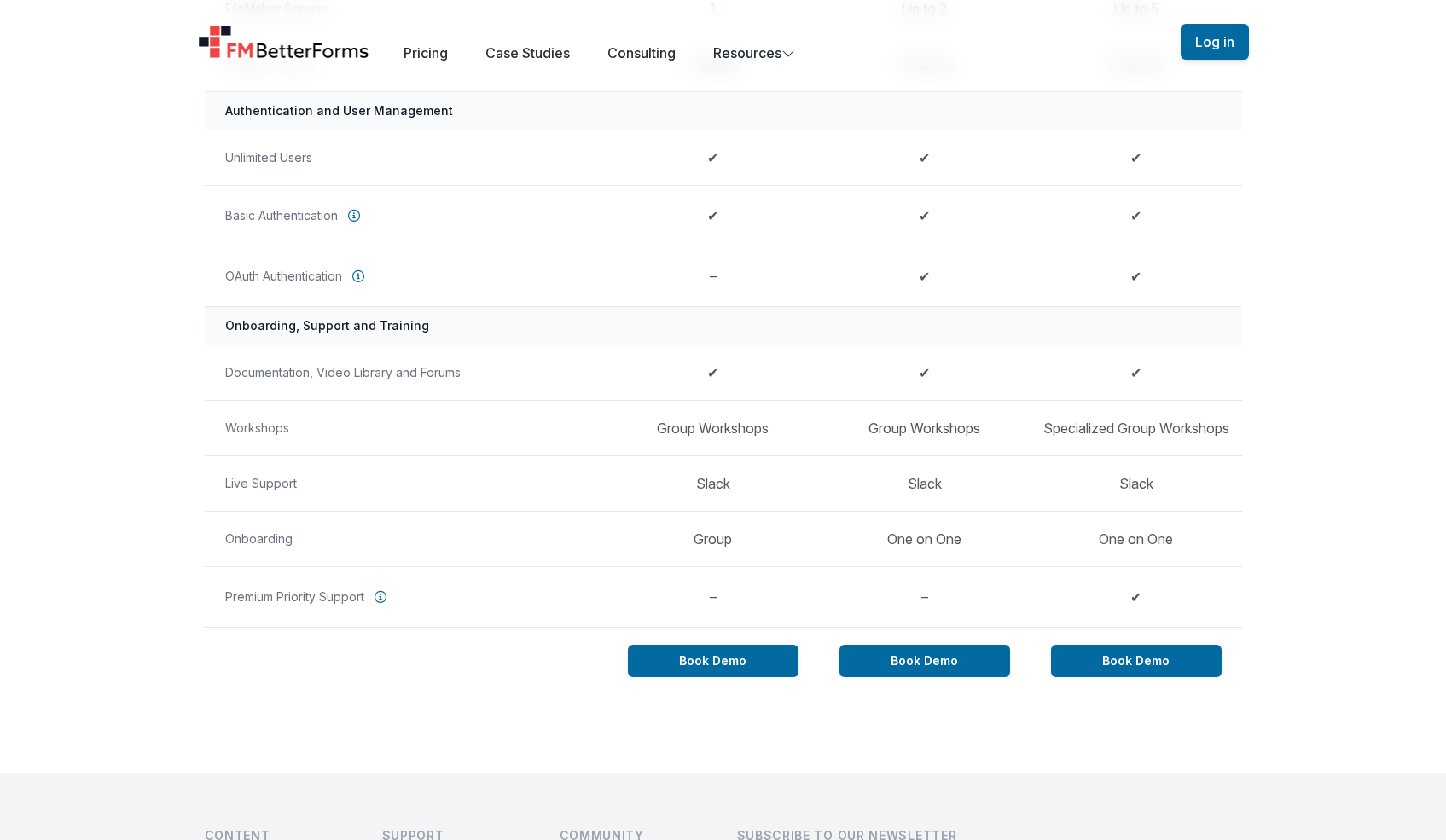
scroll to position [1296, 0]
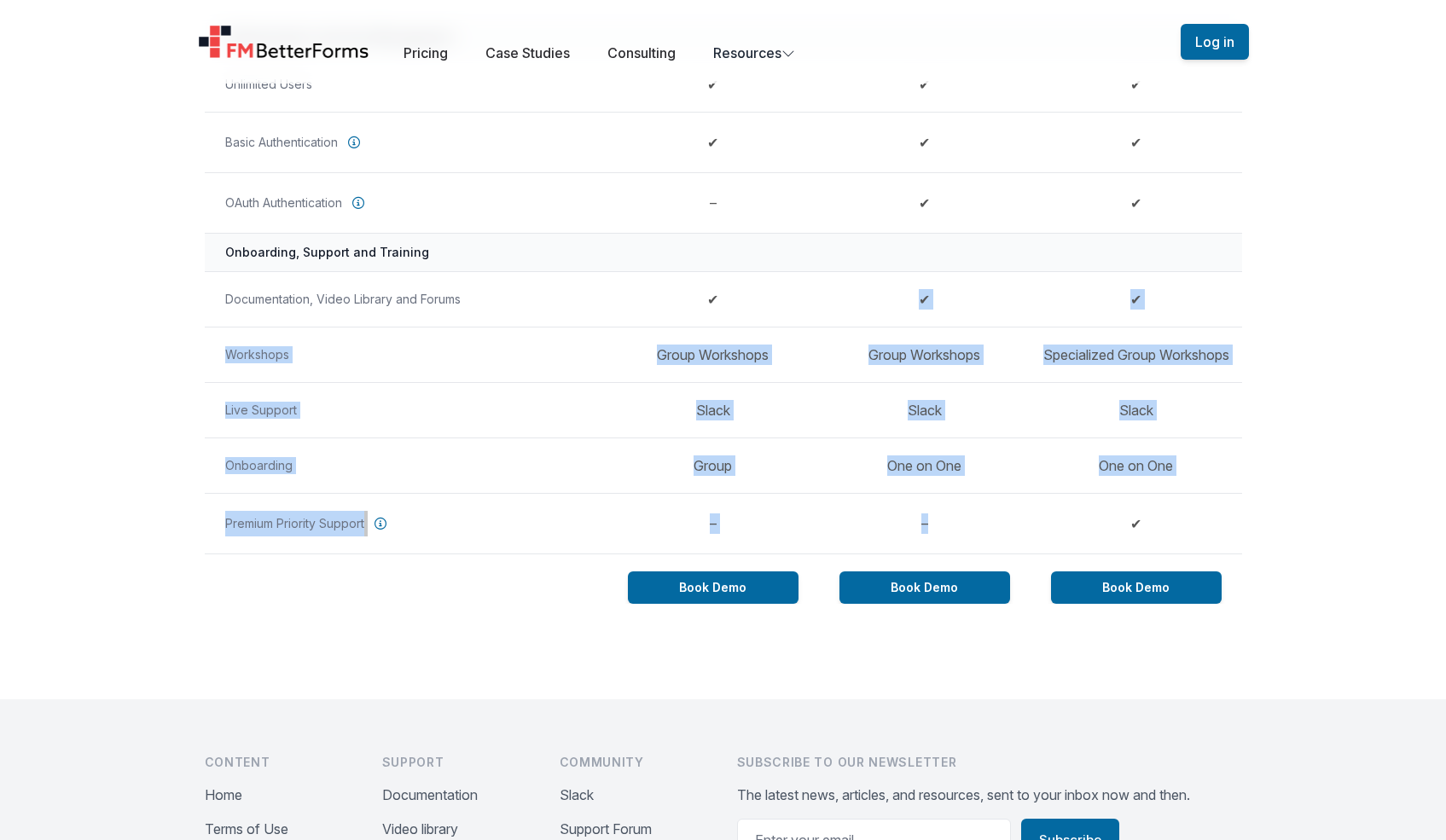
drag, startPoint x: 943, startPoint y: 541, endPoint x: 877, endPoint y: 292, distance: 257.6
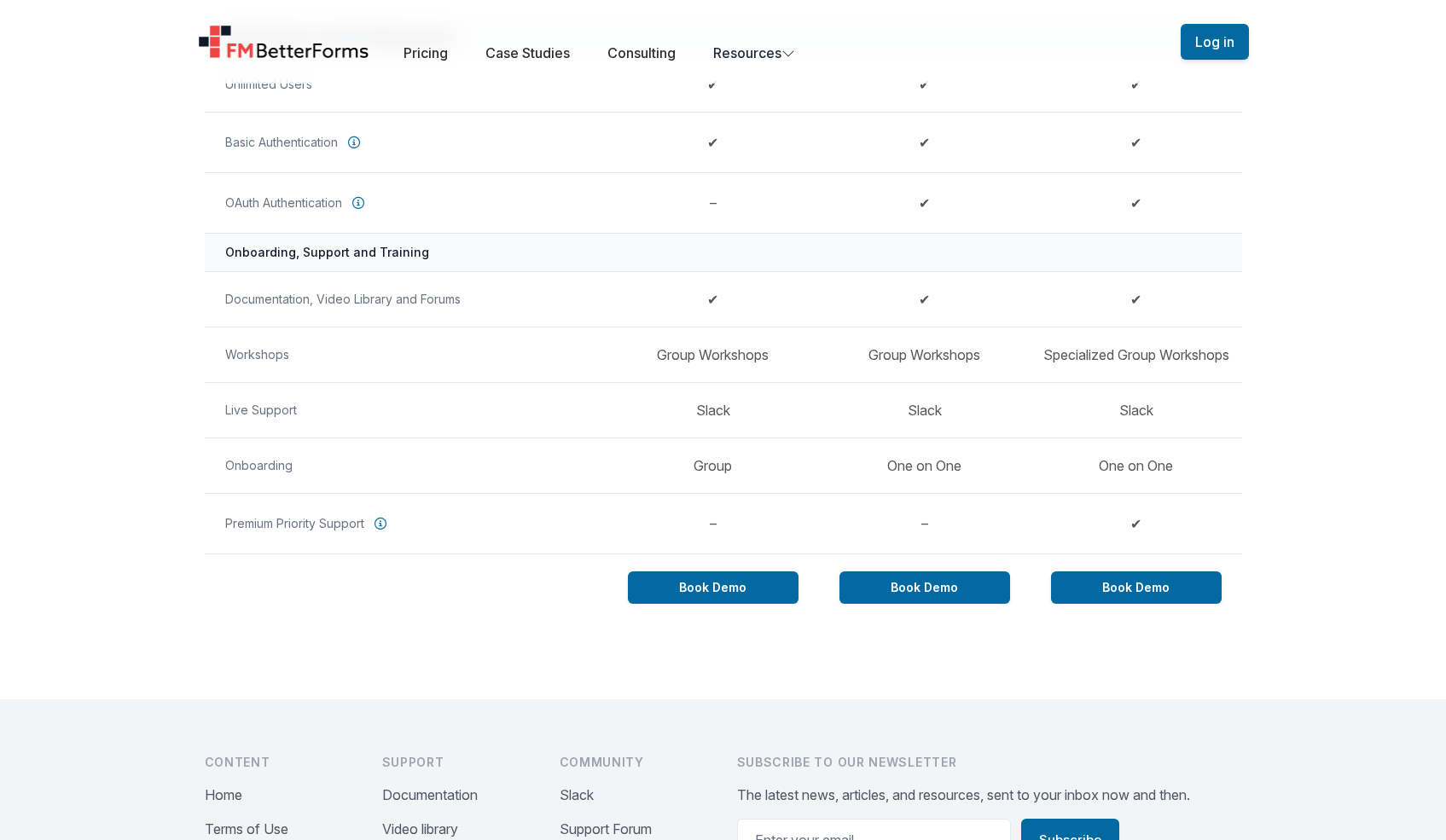
click at [877, 292] on td "✔" at bounding box center [924, 299] width 212 height 55
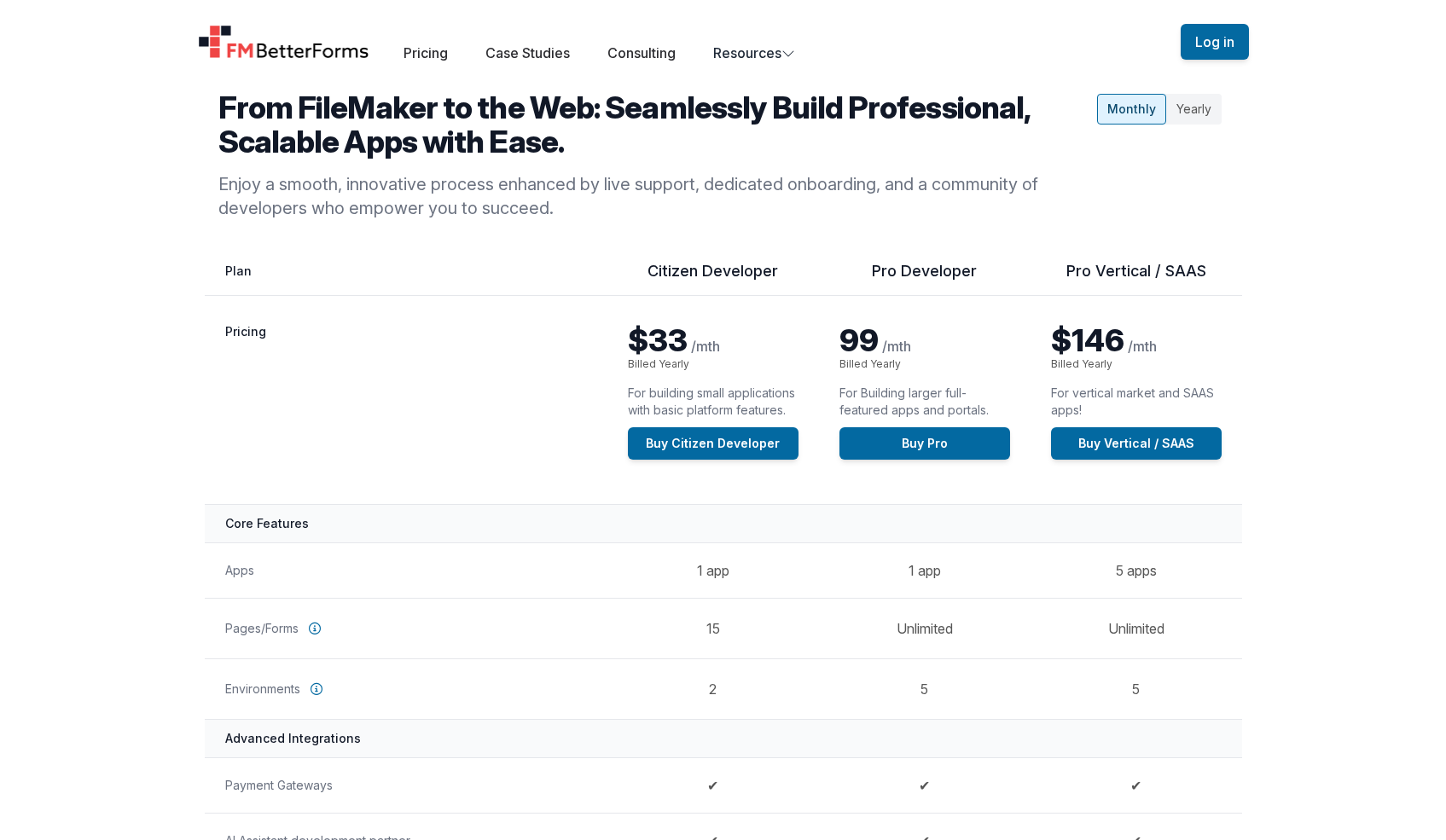
scroll to position [0, 0]
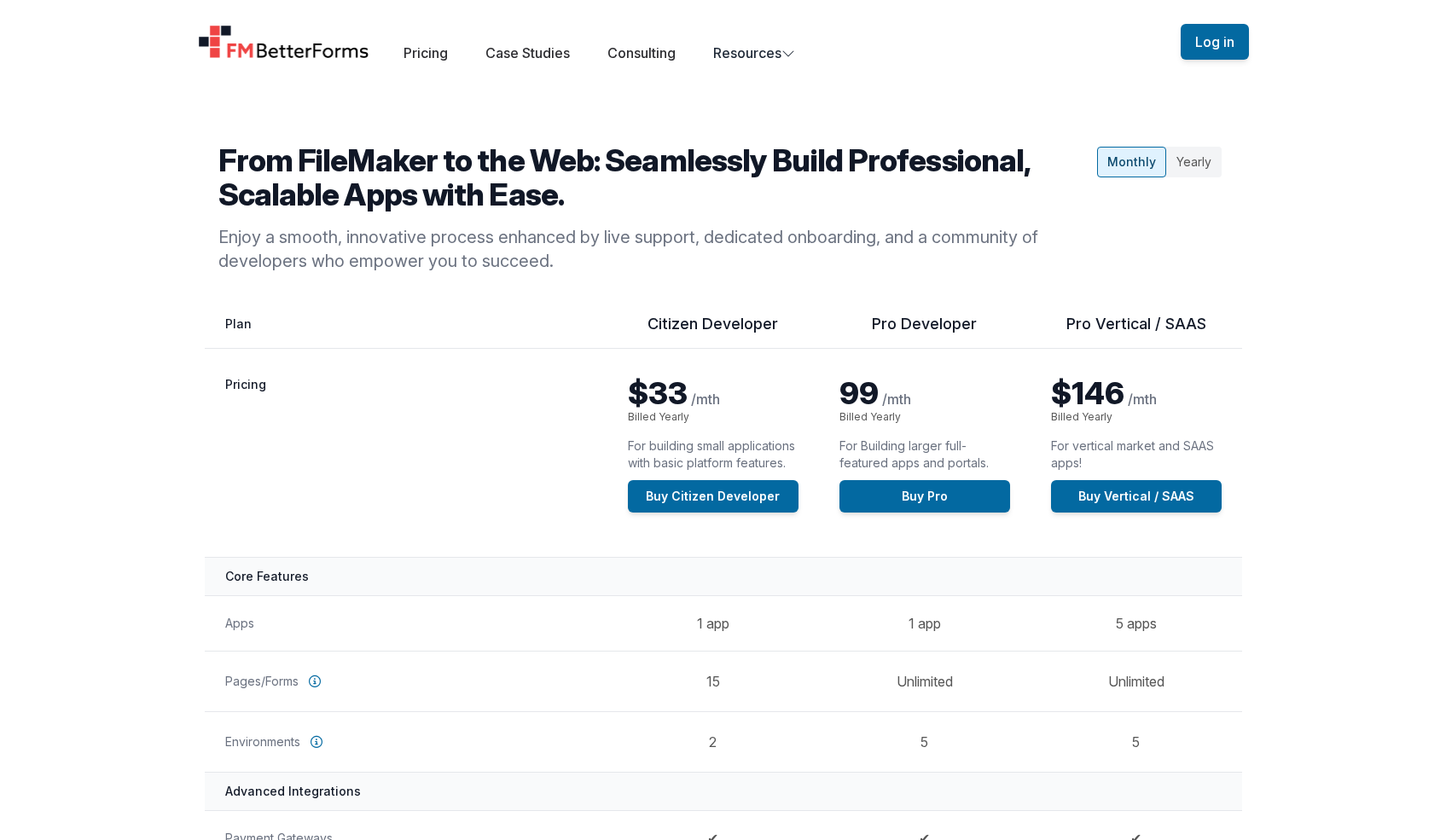
drag, startPoint x: 863, startPoint y: 258, endPoint x: 894, endPoint y: 375, distance: 121.0
click at [1200, 154] on div "Yearly" at bounding box center [1193, 161] width 55 height 31
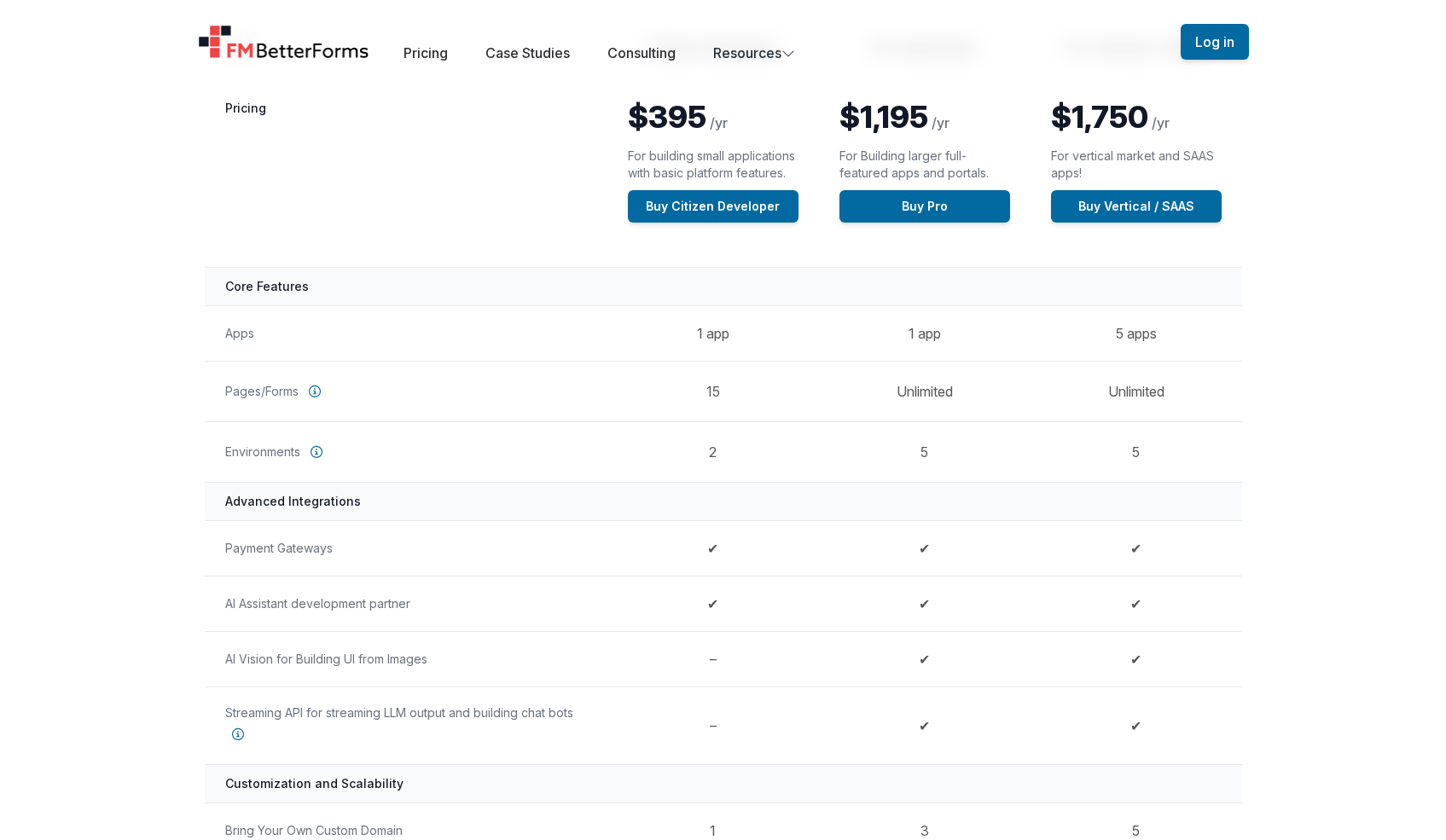
scroll to position [277, 0]
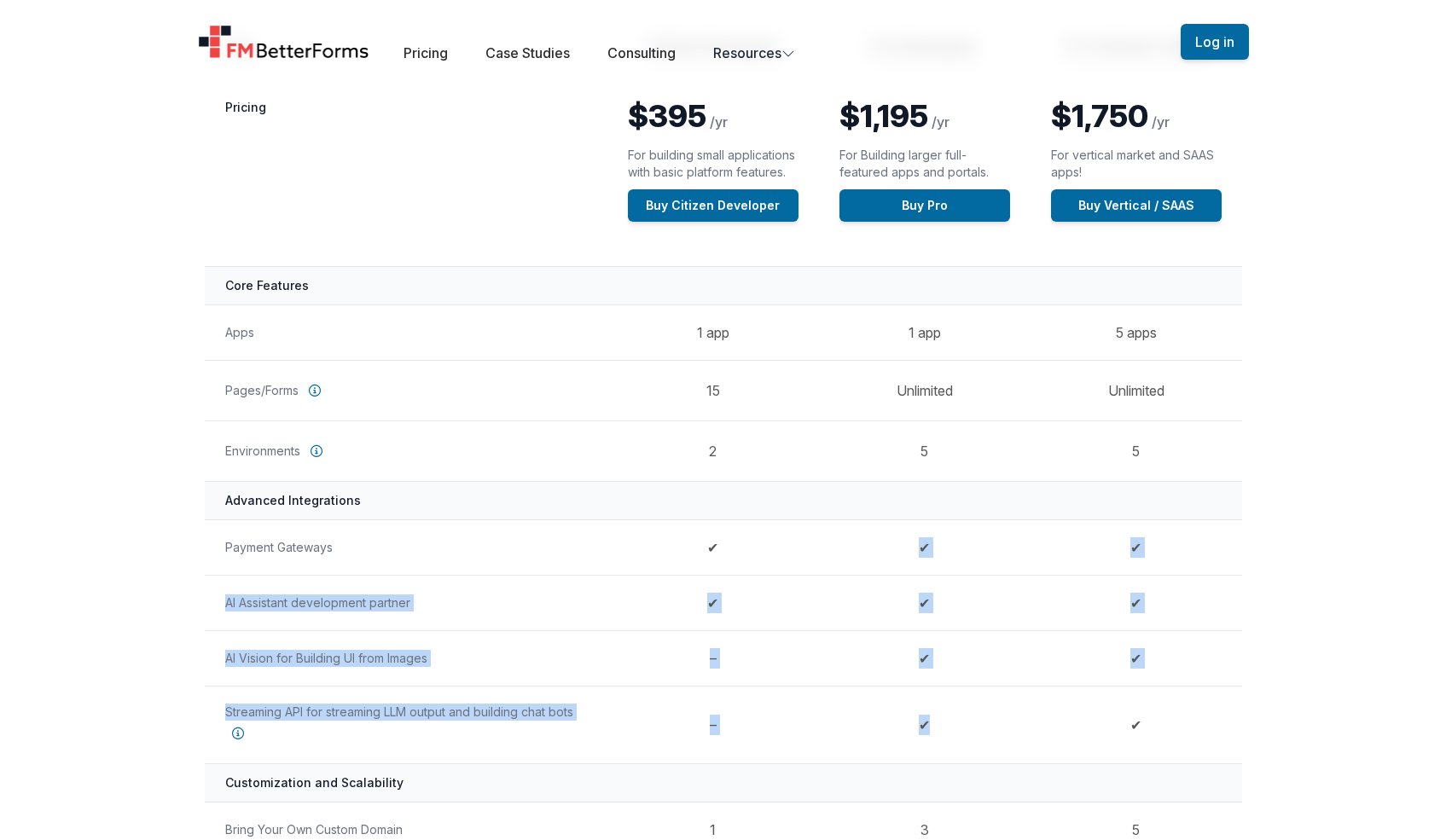
drag, startPoint x: 902, startPoint y: 538, endPoint x: 946, endPoint y: 716, distance: 183.4
click at [955, 715] on tbody "Pricing $395 /yr For building small applications with basic platform features. …" at bounding box center [723, 816] width 1037 height 1489
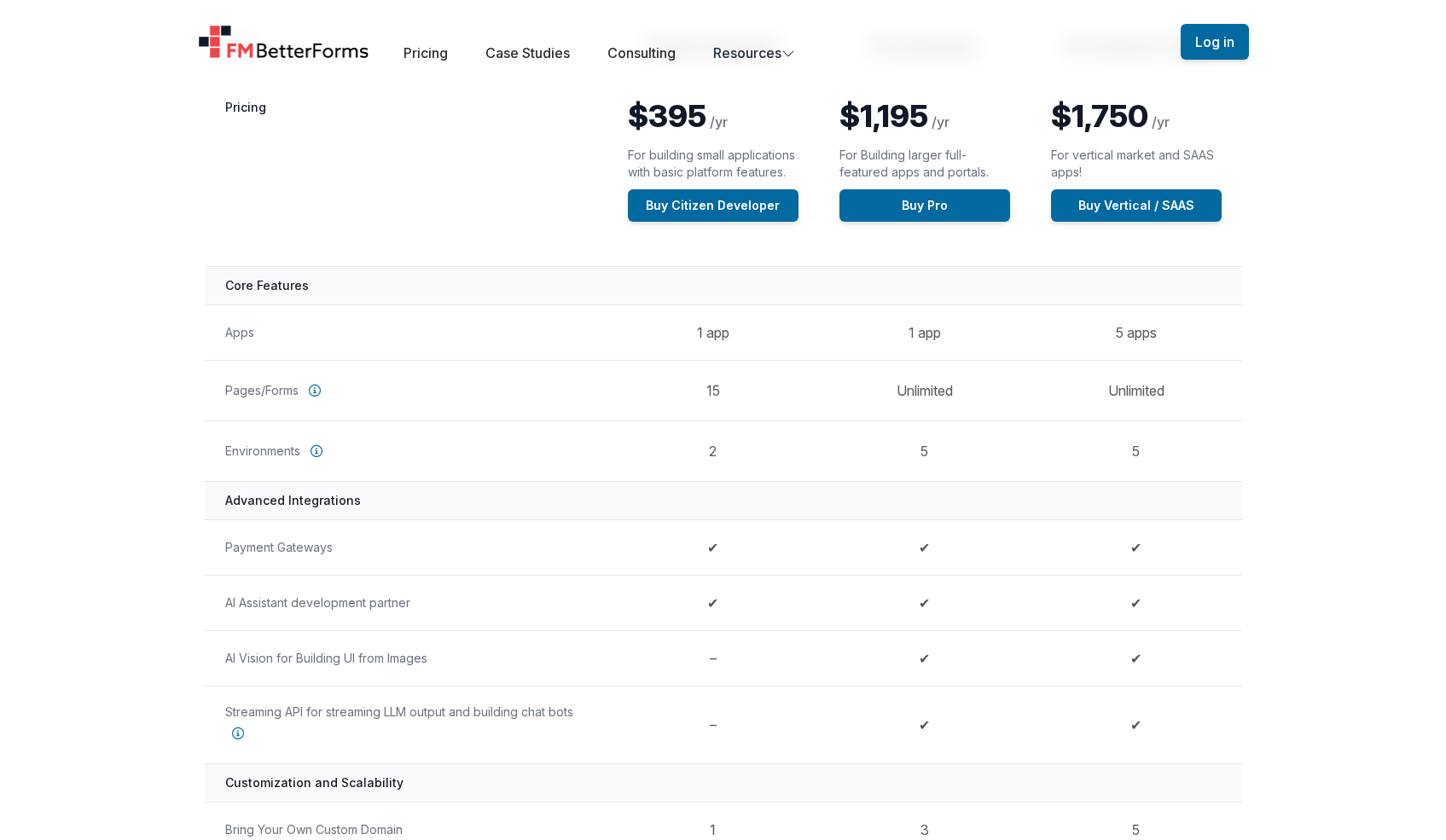
click at [940, 719] on td "✔" at bounding box center [924, 724] width 212 height 77
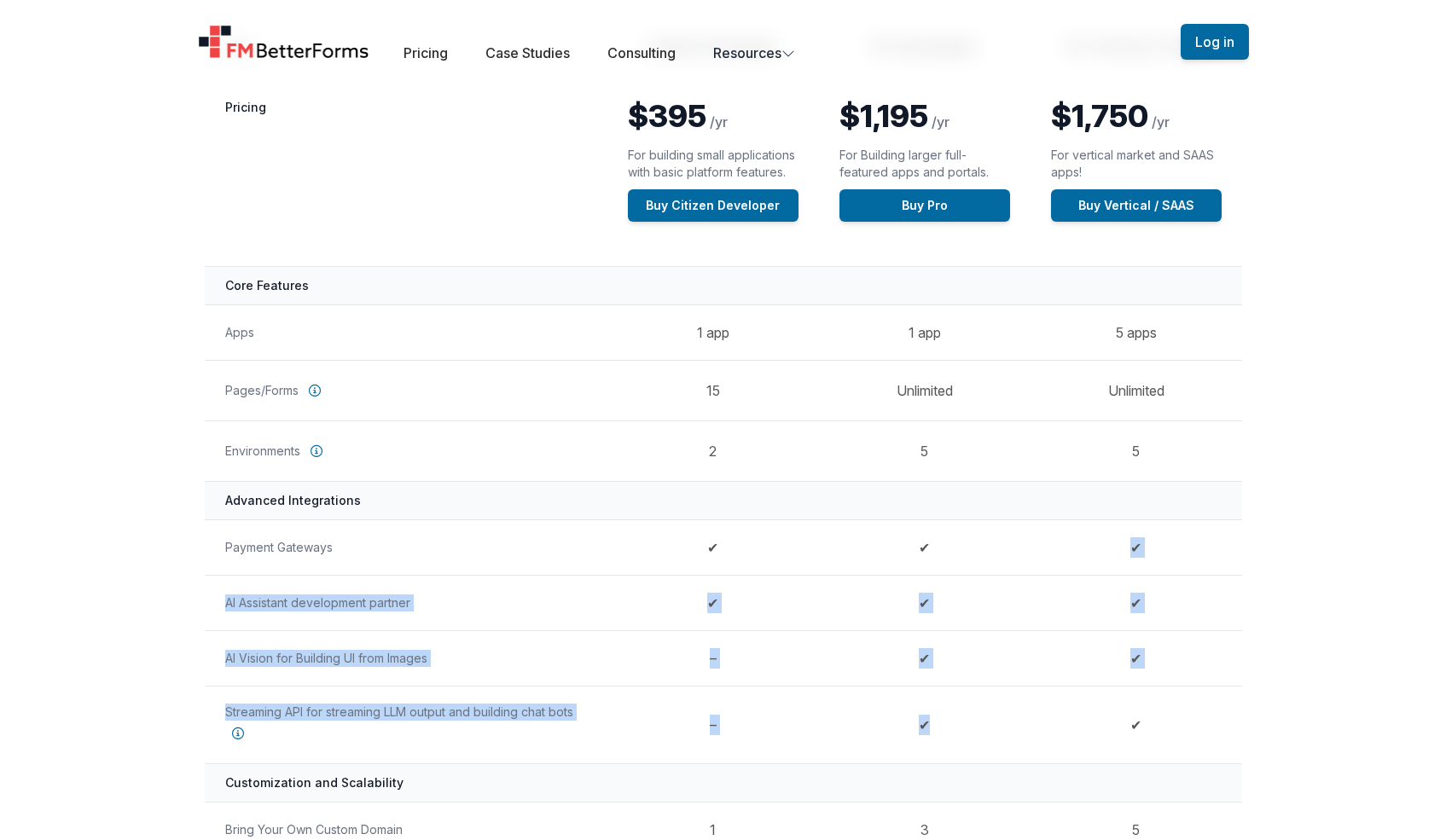
drag, startPoint x: 923, startPoint y: 742, endPoint x: 916, endPoint y: 564, distance: 178.1
click at [916, 564] on tbody "Pricing $395 /yr For building small applications with basic platform features. …" at bounding box center [723, 816] width 1037 height 1489
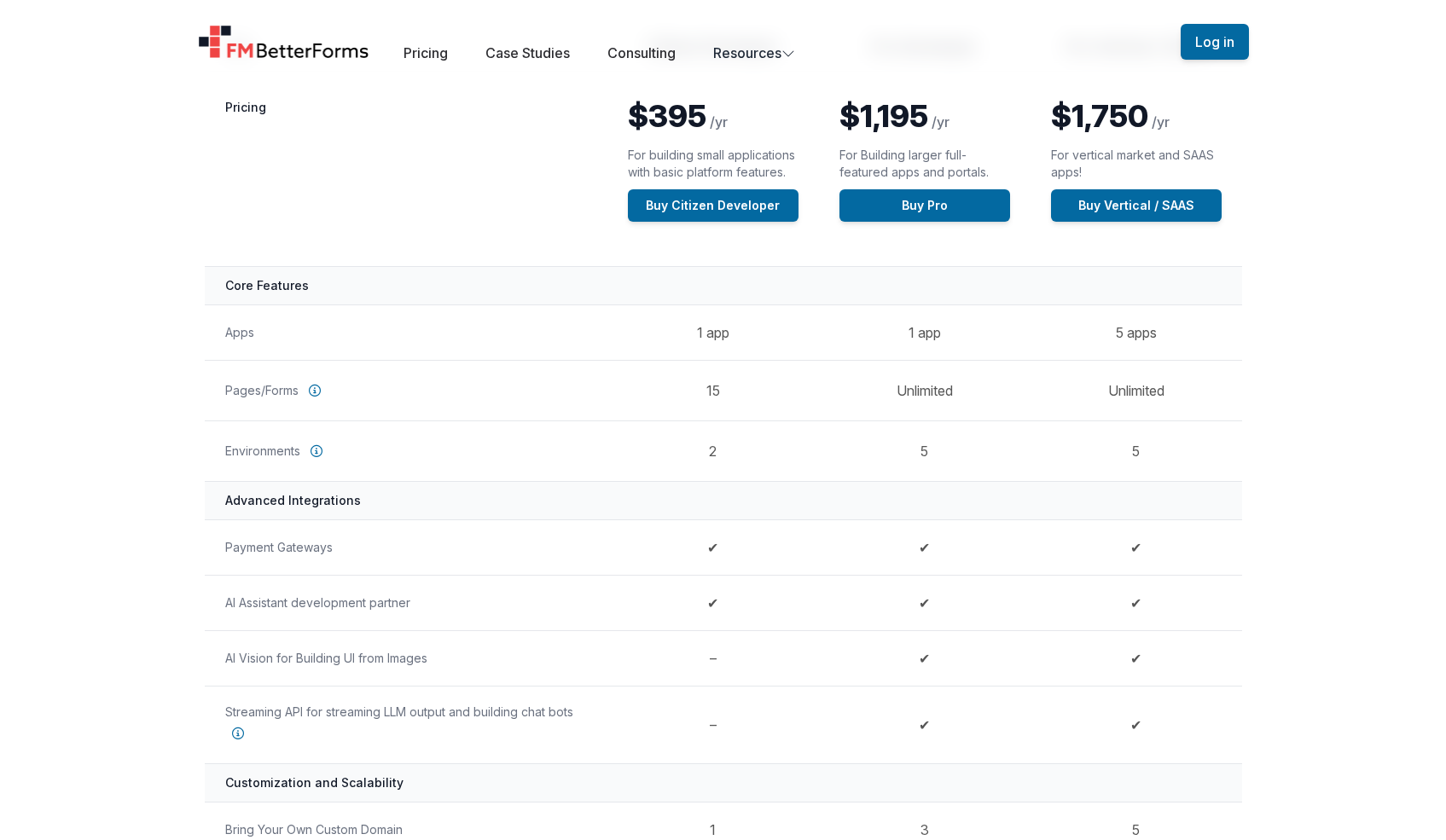
click at [923, 565] on td "✔" at bounding box center [924, 547] width 212 height 55
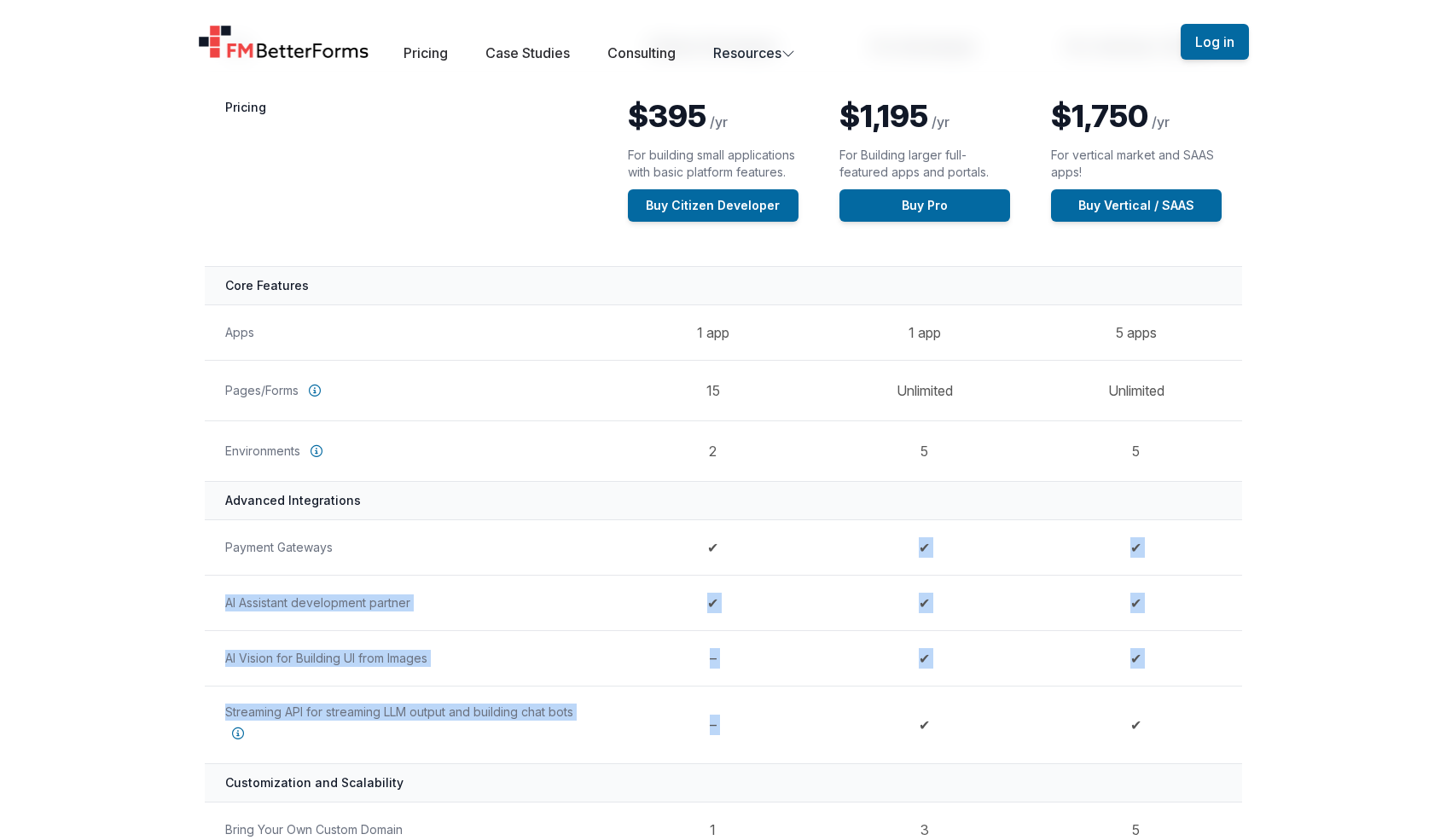
drag, startPoint x: 922, startPoint y: 535, endPoint x: 917, endPoint y: 732, distance: 197.1
click at [917, 732] on tbody "Pricing $395 /yr For building small applications with basic platform features. …" at bounding box center [723, 816] width 1037 height 1489
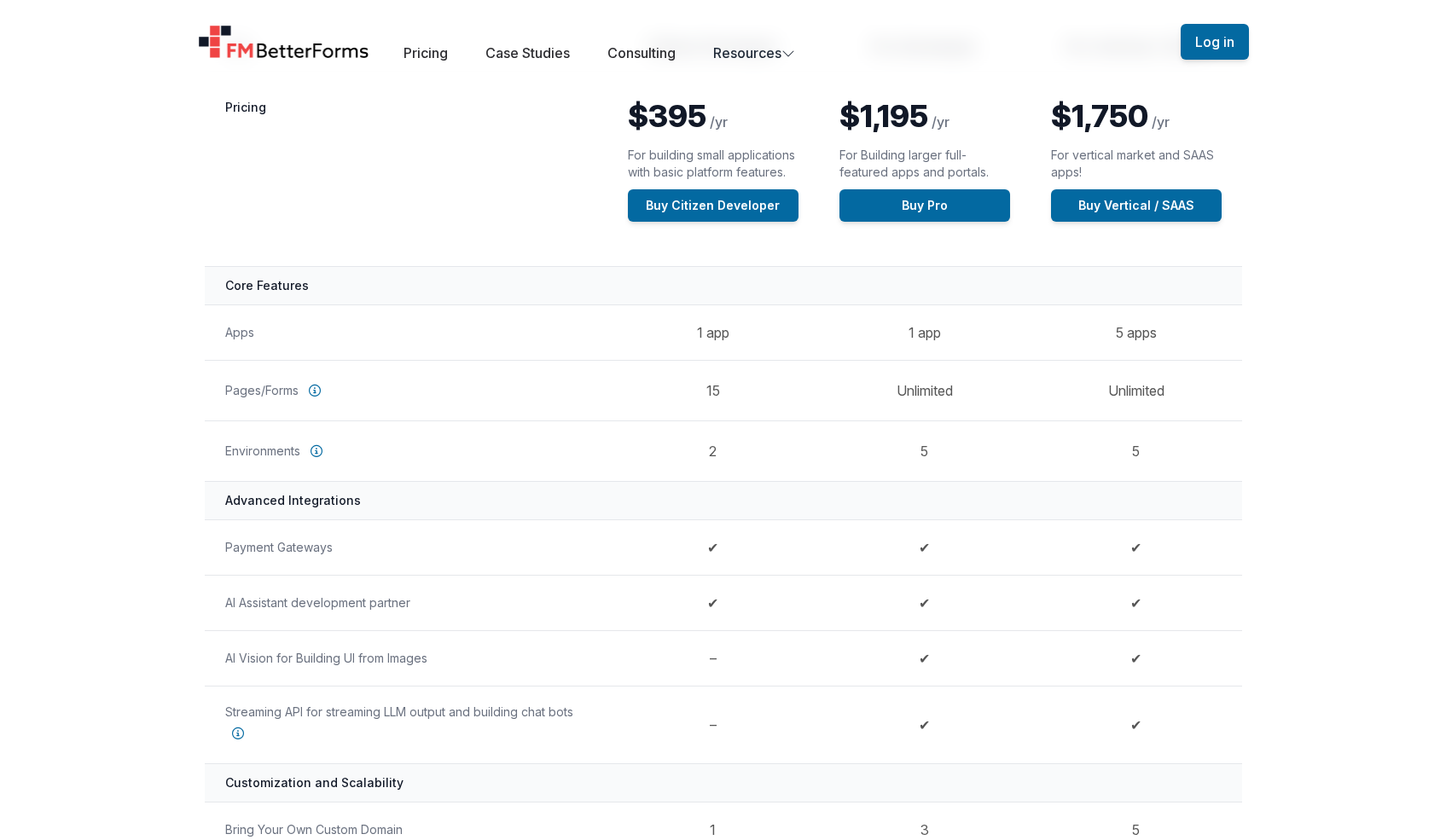
click at [917, 730] on td "✔" at bounding box center [924, 724] width 212 height 77
drag, startPoint x: 924, startPoint y: 724, endPoint x: 915, endPoint y: 679, distance: 45.9
click at [915, 679] on tbody "Pricing $395 /yr For building small applications with basic platform features. …" at bounding box center [723, 816] width 1037 height 1489
click at [920, 662] on td "✔" at bounding box center [924, 657] width 212 height 55
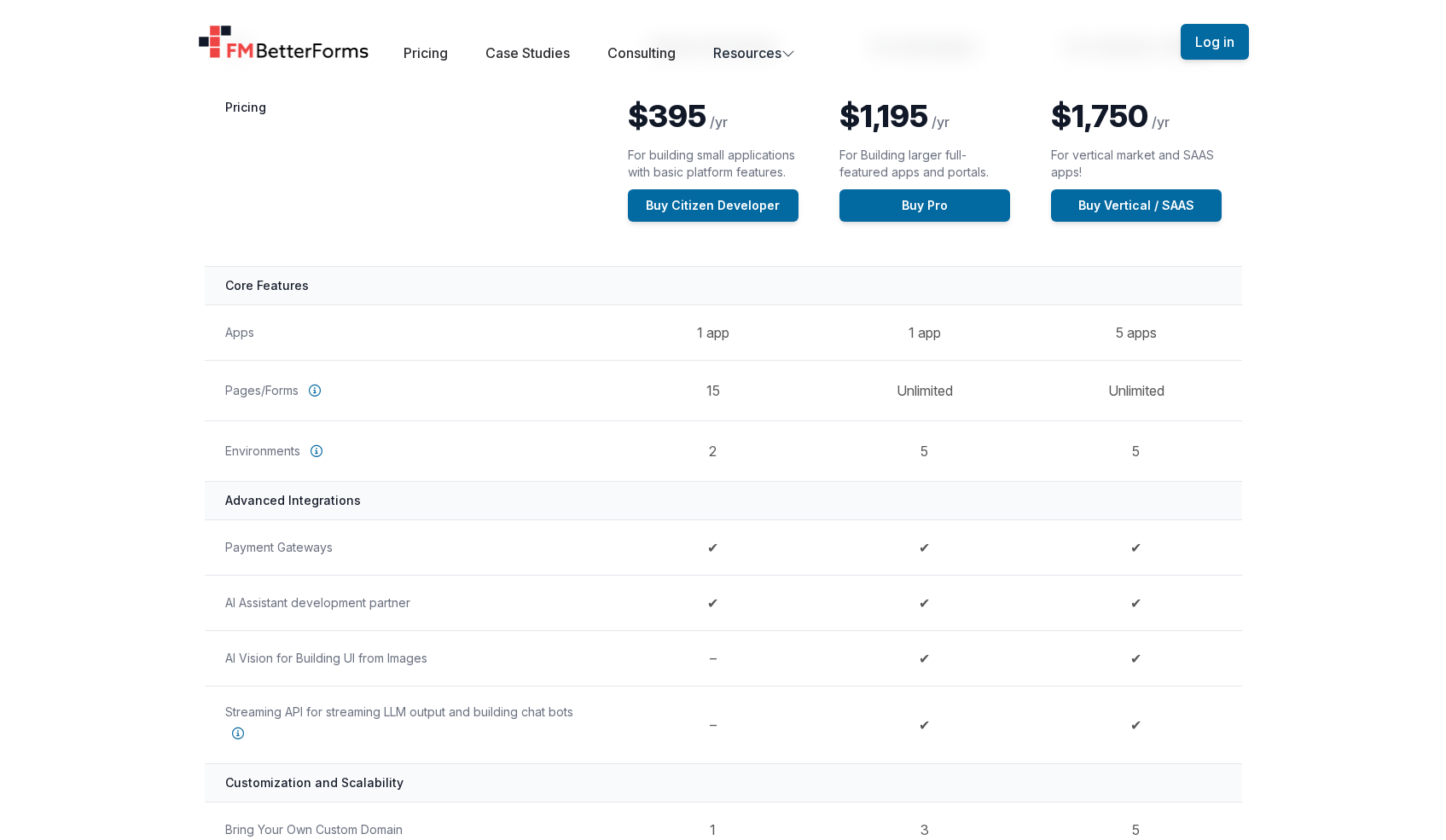
click at [926, 609] on td "✔" at bounding box center [924, 602] width 212 height 55
click at [925, 609] on td "✔" at bounding box center [924, 602] width 212 height 55
click at [926, 608] on td "✔" at bounding box center [924, 602] width 212 height 55
click at [925, 608] on td "✔" at bounding box center [924, 602] width 212 height 55
click at [916, 560] on td "✔" at bounding box center [924, 547] width 212 height 55
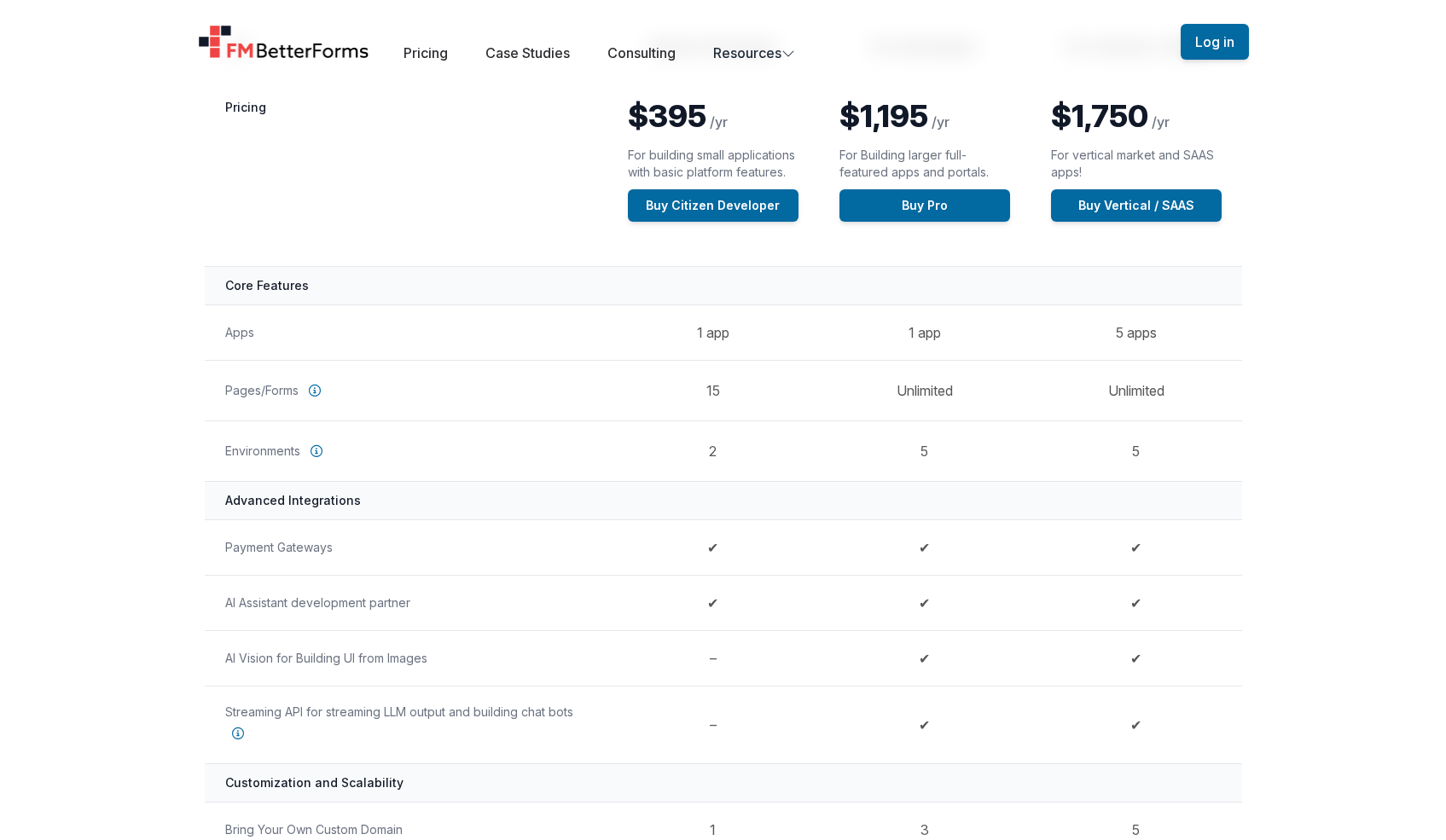
click at [918, 545] on td "✔" at bounding box center [924, 547] width 212 height 55
click at [919, 545] on td "✔" at bounding box center [924, 547] width 212 height 55
drag, startPoint x: 930, startPoint y: 601, endPoint x: 925, endPoint y: 581, distance: 20.6
click at [930, 601] on td "✔" at bounding box center [924, 602] width 212 height 55
click at [922, 605] on td "✔" at bounding box center [924, 602] width 212 height 55
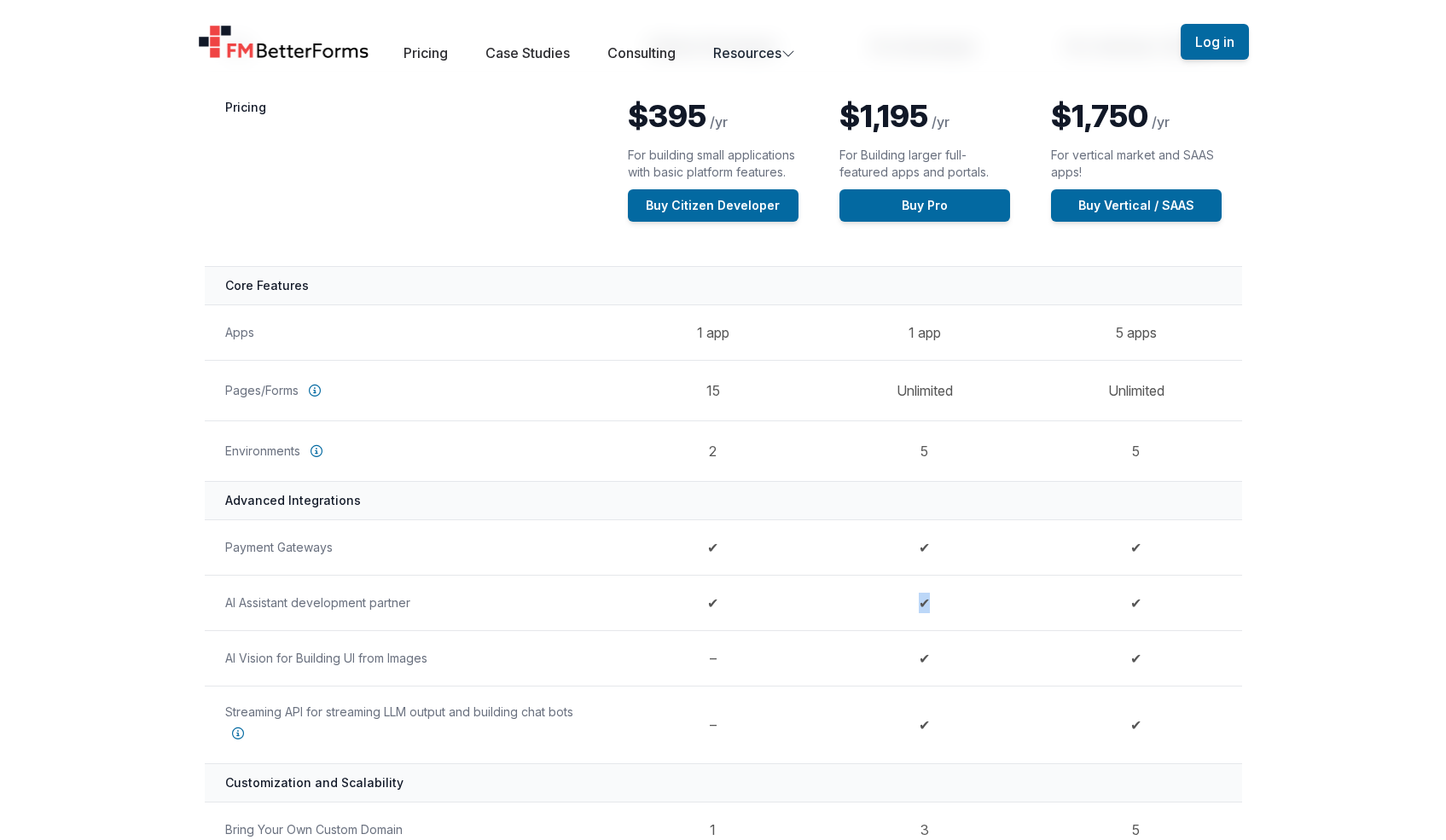
click at [923, 605] on td "✔" at bounding box center [924, 602] width 212 height 55
drag, startPoint x: 925, startPoint y: 605, endPoint x: 934, endPoint y: 607, distance: 9.2
click at [925, 605] on td "✔" at bounding box center [924, 602] width 212 height 55
click at [920, 653] on td "✔" at bounding box center [924, 657] width 212 height 55
click at [920, 657] on td "✔" at bounding box center [924, 657] width 212 height 55
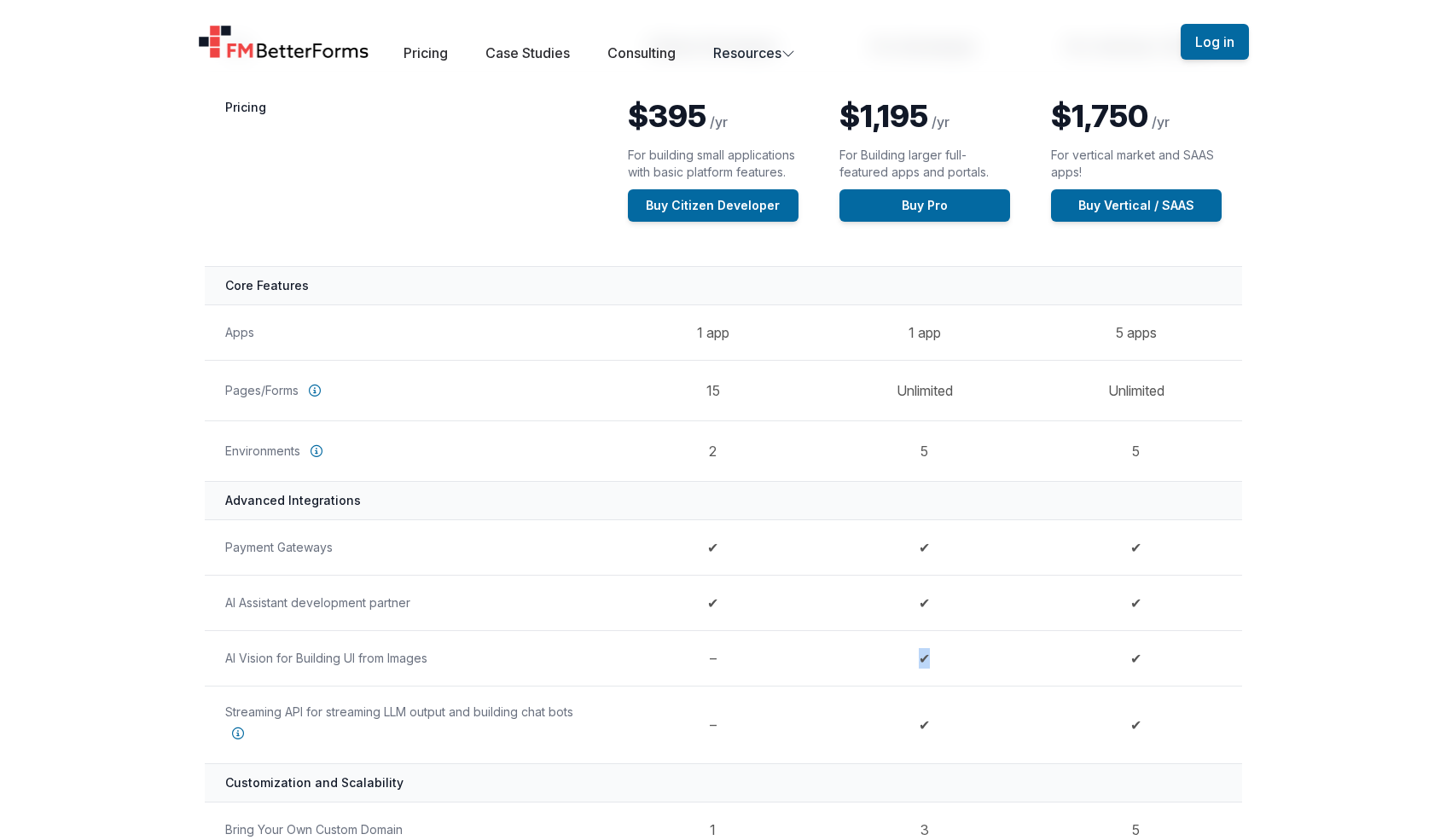
drag, startPoint x: 931, startPoint y: 665, endPoint x: 948, endPoint y: 673, distance: 18.8
click at [958, 674] on td "✔" at bounding box center [924, 657] width 212 height 55
click at [946, 545] on td "✔" at bounding box center [924, 547] width 212 height 55
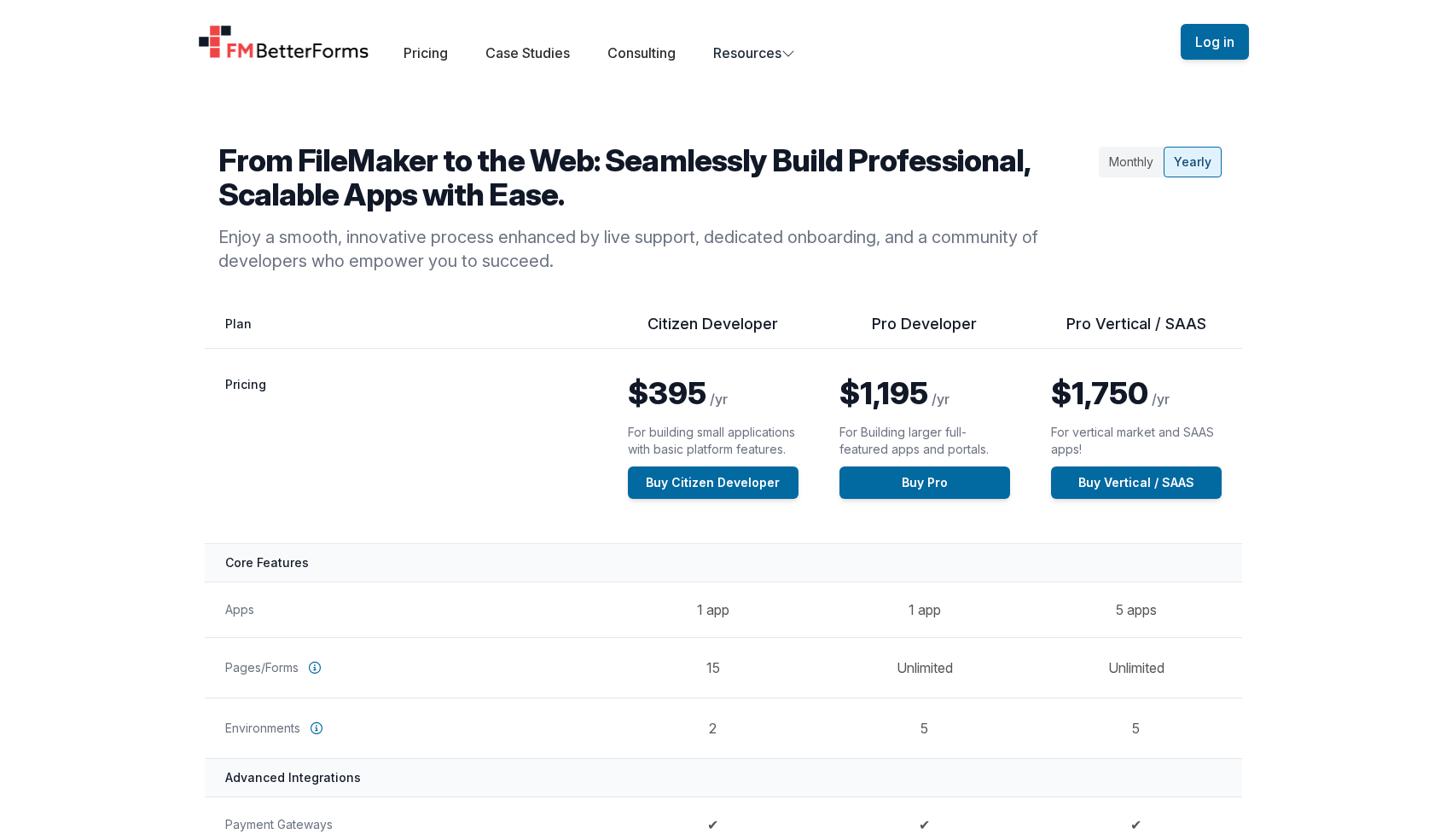
drag, startPoint x: 1136, startPoint y: 172, endPoint x: 1150, endPoint y: 162, distance: 17.2
click at [1136, 172] on div "Monthly" at bounding box center [1130, 161] width 64 height 31
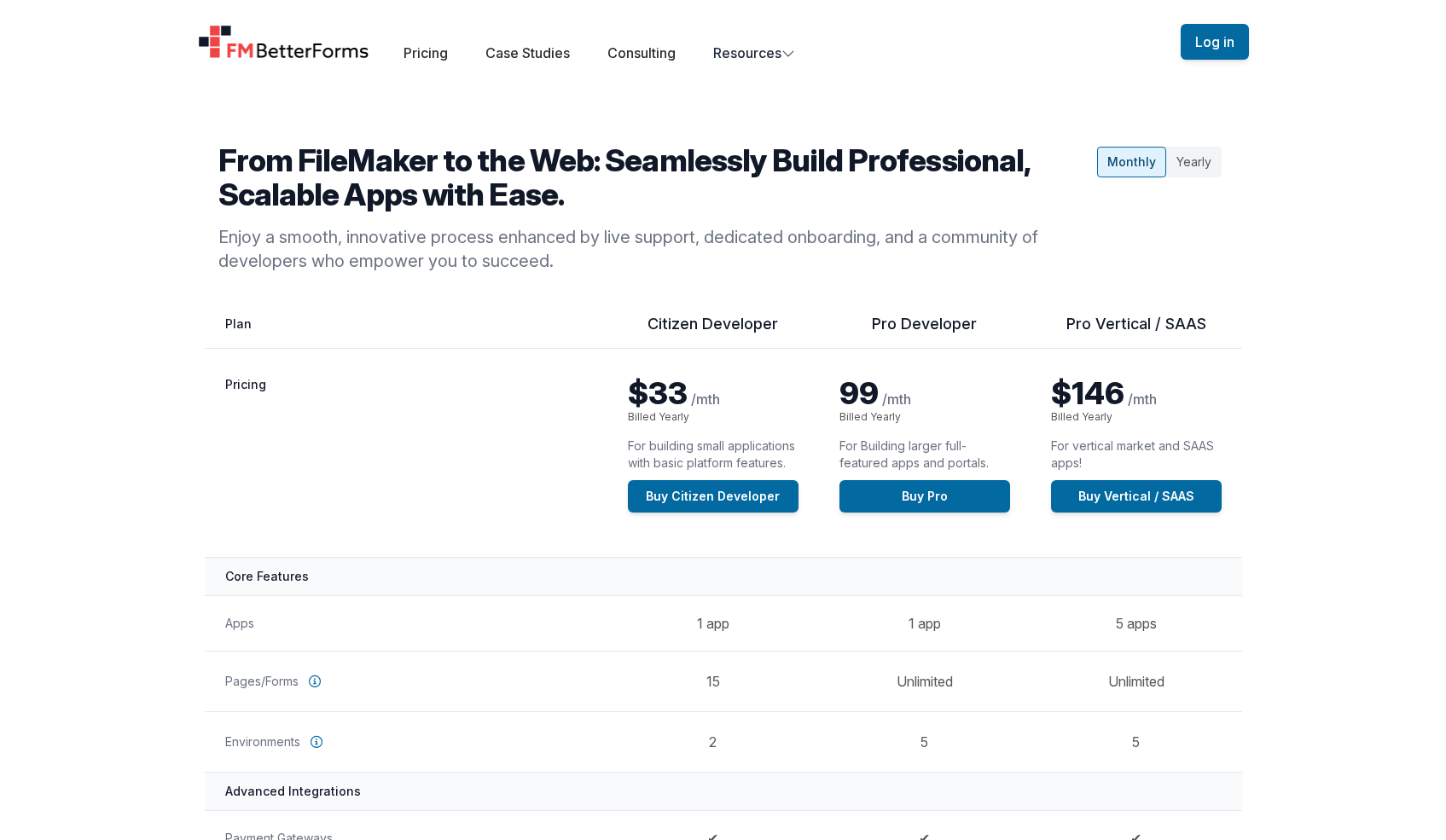
click at [1207, 161] on div "Yearly" at bounding box center [1193, 161] width 55 height 31
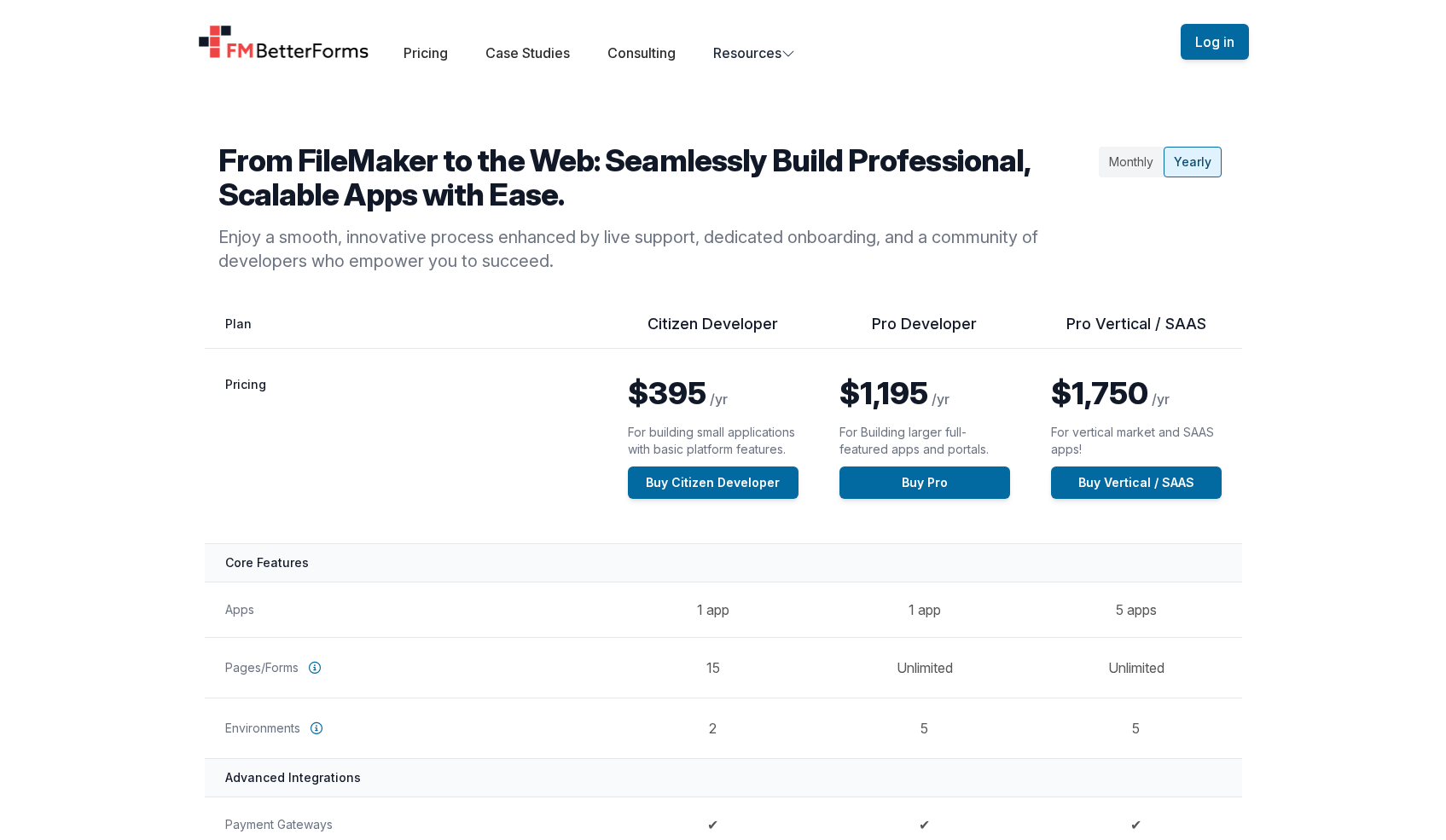
click at [1133, 165] on div "Monthly" at bounding box center [1130, 161] width 64 height 31
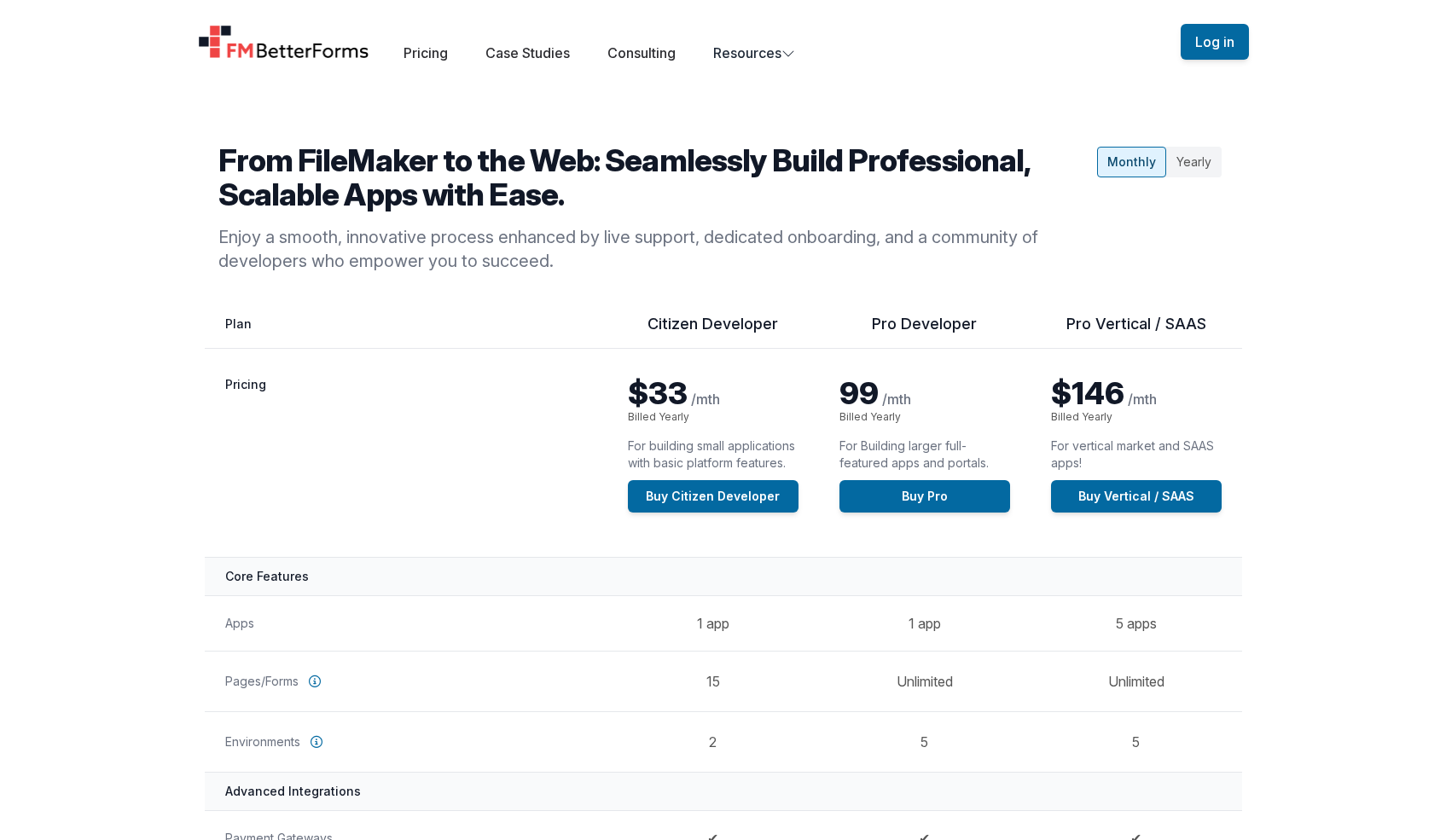
click at [1198, 170] on div "Yearly" at bounding box center [1193, 161] width 55 height 31
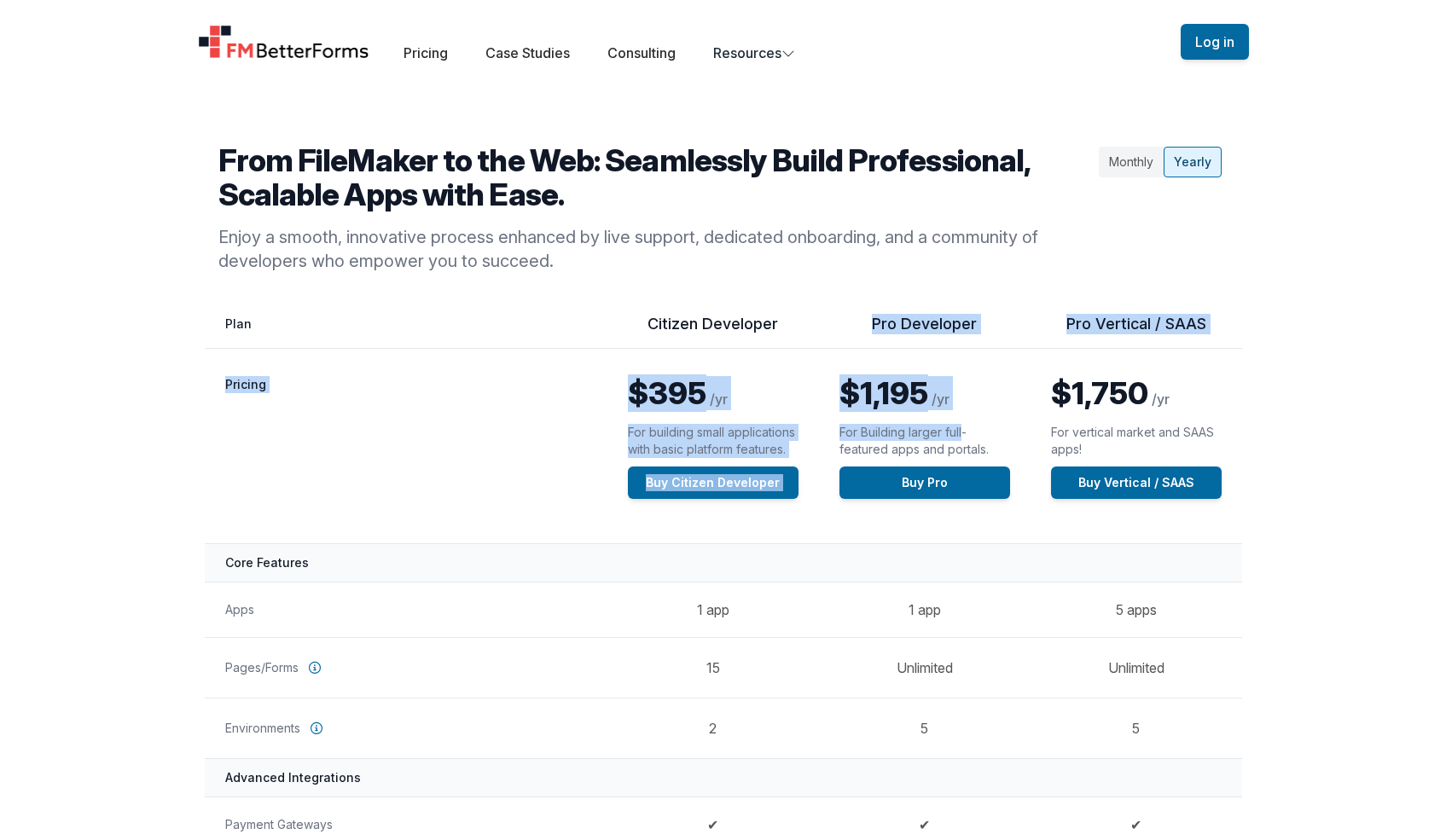
drag, startPoint x: 849, startPoint y: 325, endPoint x: 969, endPoint y: 434, distance: 162.1
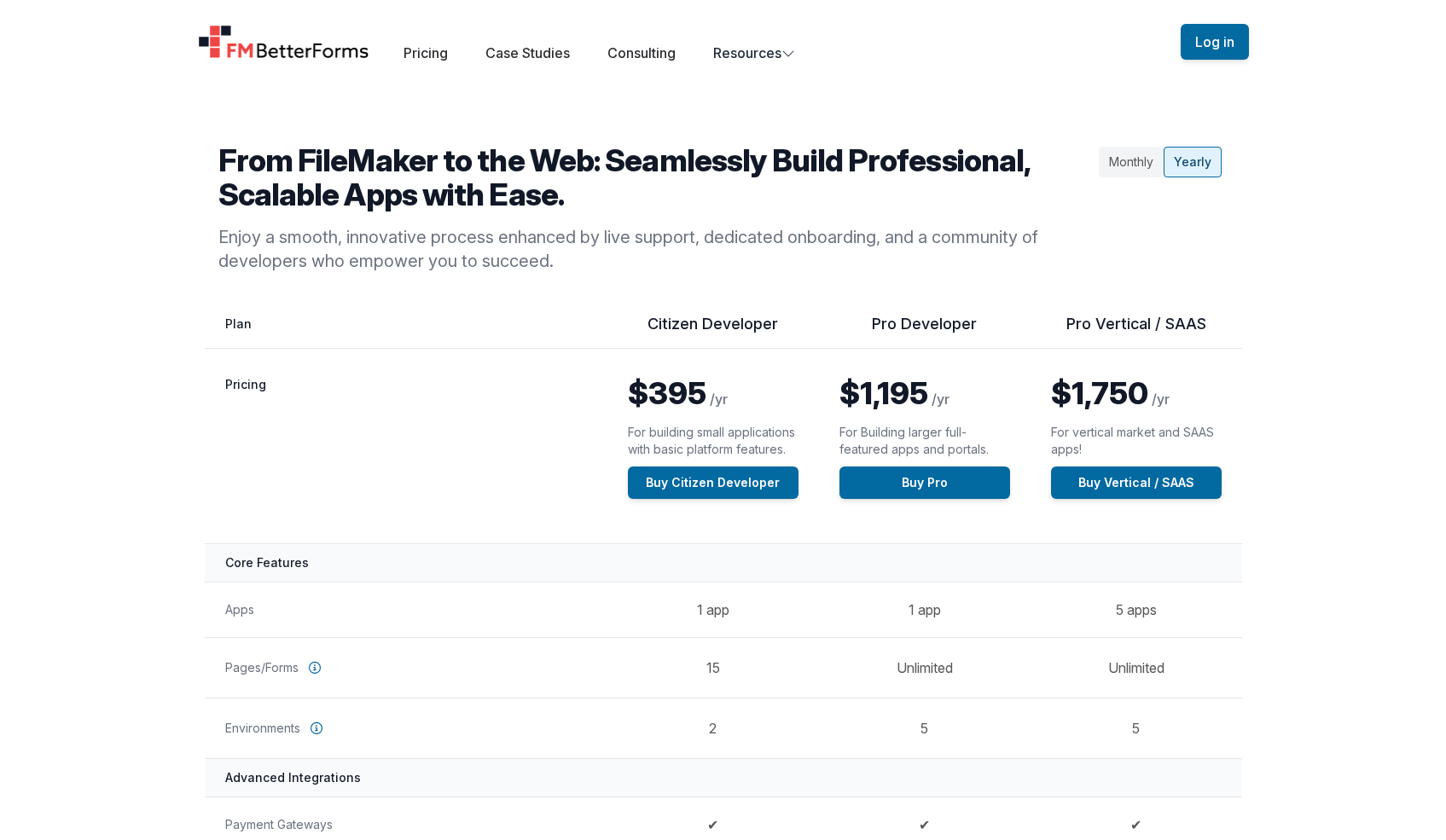
click at [1011, 415] on td "$1,195 /yr For Building larger full-featured apps and portals. Buy Pro" at bounding box center [924, 446] width 212 height 195
drag, startPoint x: 998, startPoint y: 455, endPoint x: 858, endPoint y: 381, distance: 158.4
click at [858, 381] on div "$1,195 /yr For Building larger full-featured apps and portals. Buy Pro" at bounding box center [924, 438] width 171 height 123
drag, startPoint x: 877, startPoint y: 388, endPoint x: 841, endPoint y: 399, distance: 37.6
click at [877, 388] on span "$1,195" at bounding box center [883, 393] width 89 height 37
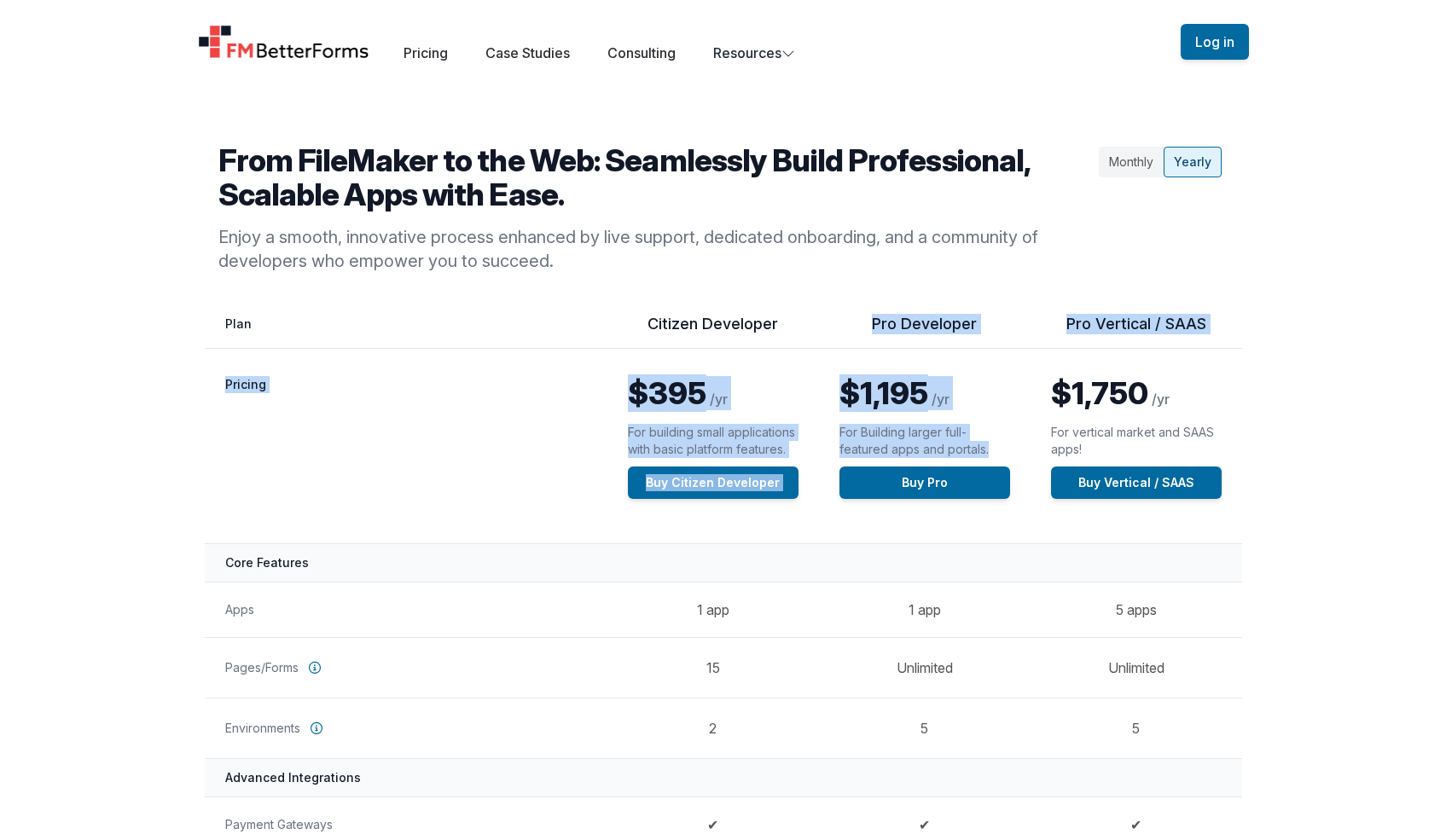
drag, startPoint x: 870, startPoint y: 326, endPoint x: 1000, endPoint y: 456, distance: 183.8
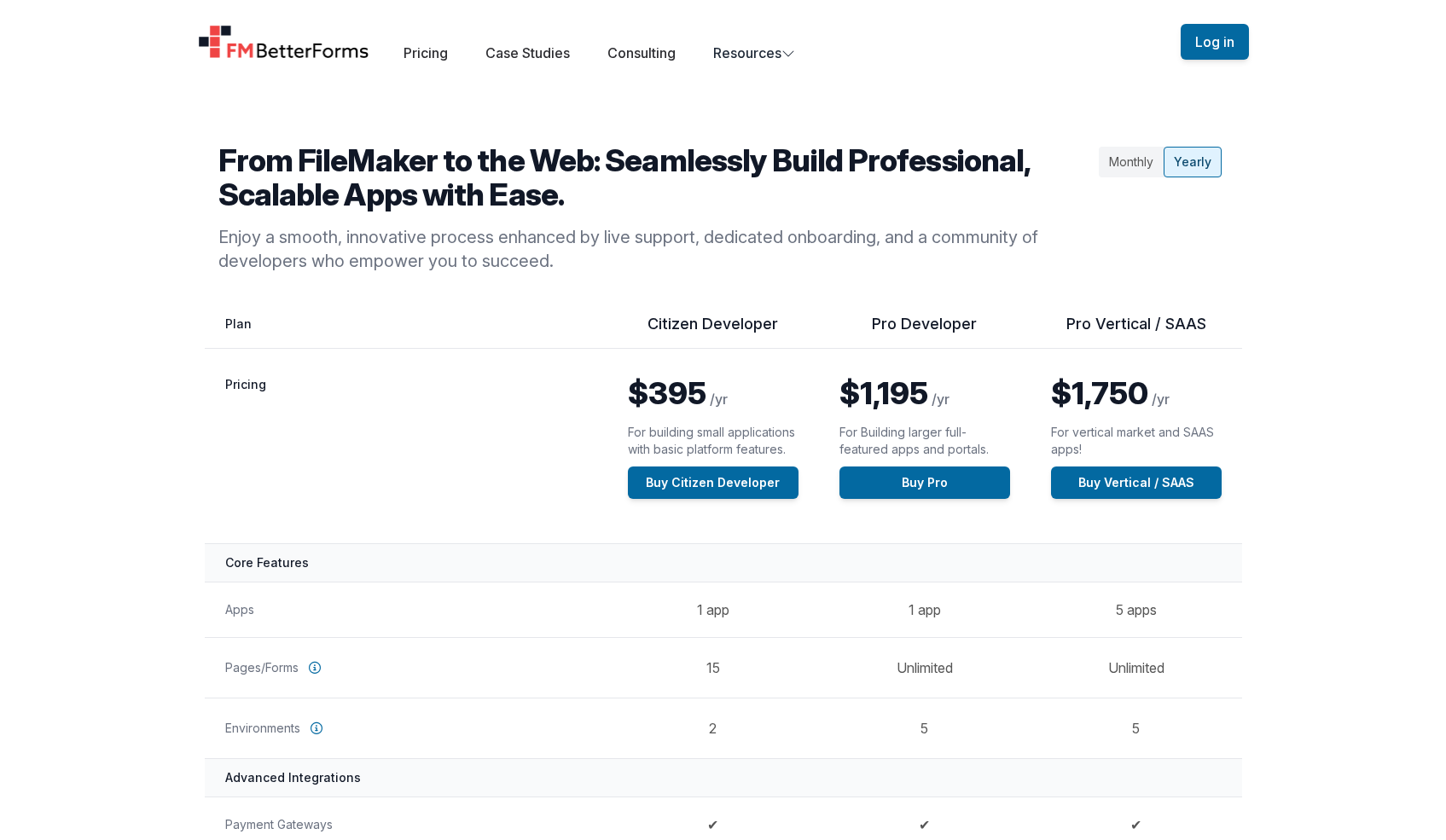
click at [996, 451] on p "For Building larger full-featured apps and portals." at bounding box center [924, 441] width 171 height 35
